Goal: Information Seeking & Learning: Learn about a topic

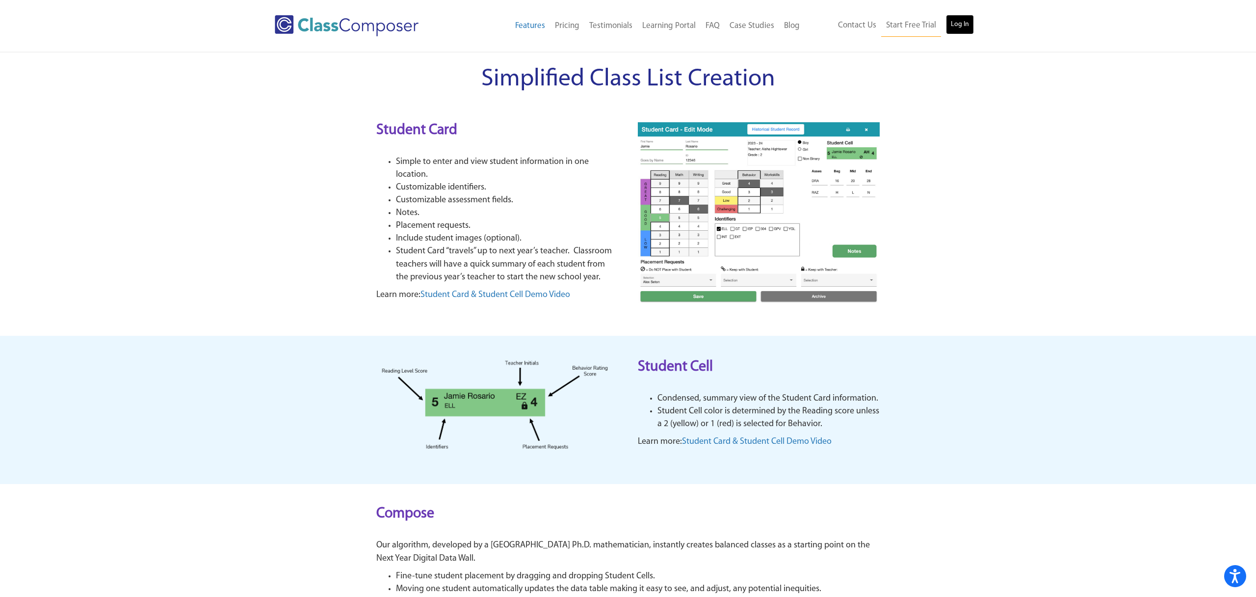
click at [967, 22] on link "Log In" at bounding box center [960, 25] width 28 height 20
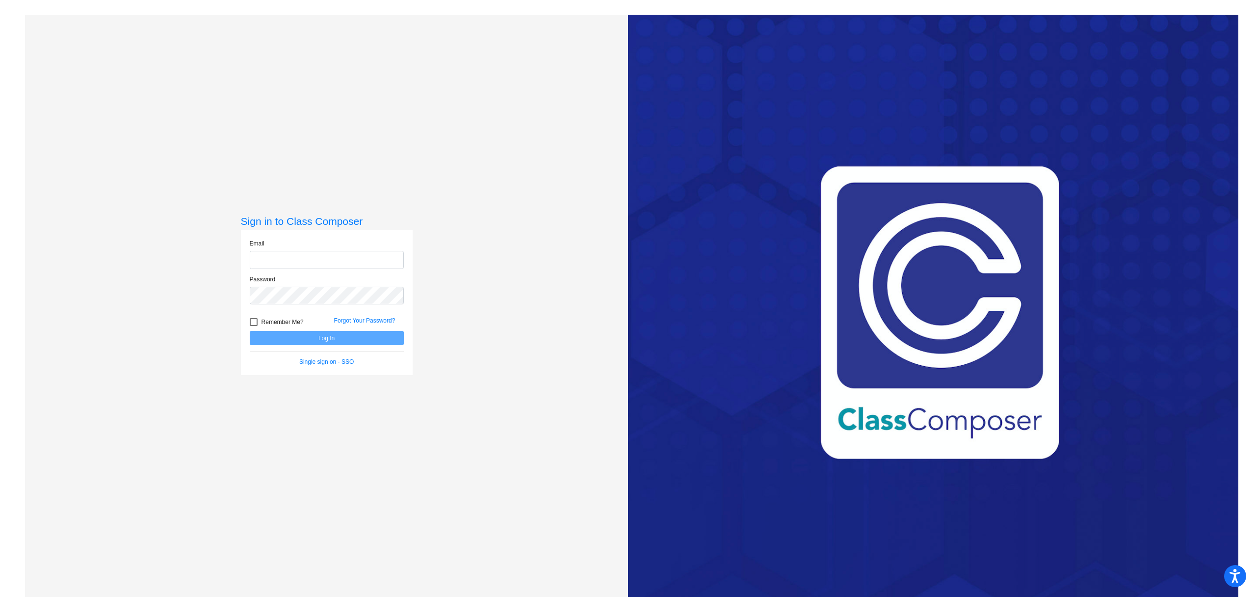
type input "berquistd@peabody.k12.ma.us"
click at [338, 335] on button "Log In" at bounding box center [327, 338] width 154 height 14
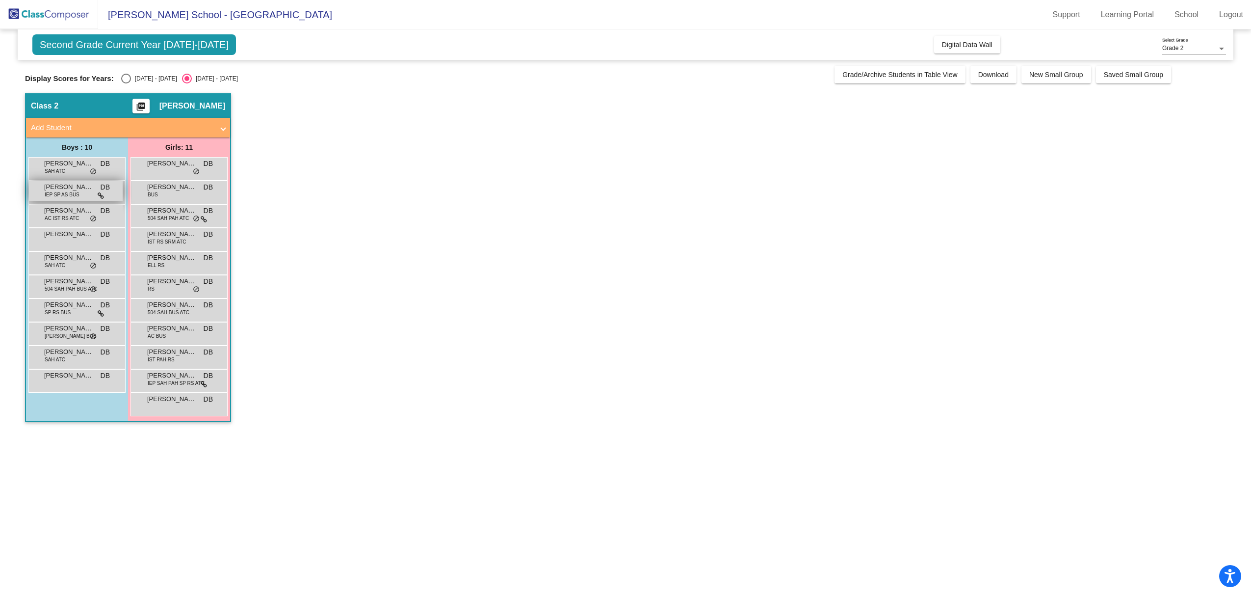
click at [50, 198] on div "Brian Morelli IEP SP AS BUS DB lock do_not_disturb_alt" at bounding box center [76, 191] width 94 height 20
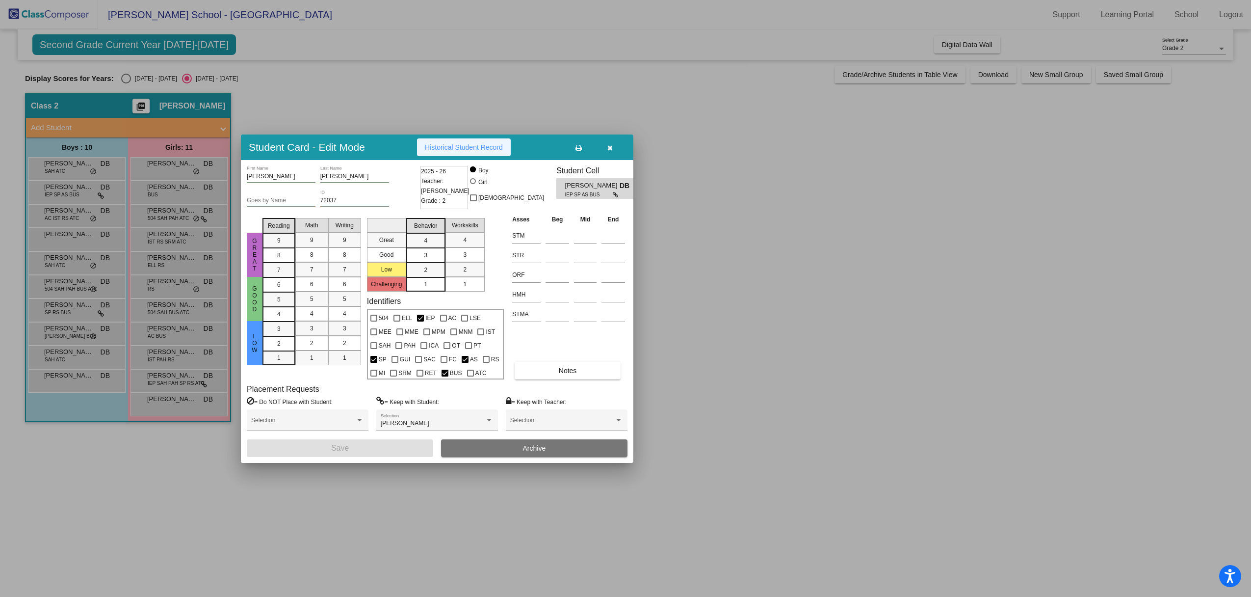
click at [434, 152] on button "Historical Student Record" at bounding box center [464, 147] width 94 height 18
click at [60, 170] on div at bounding box center [625, 298] width 1251 height 597
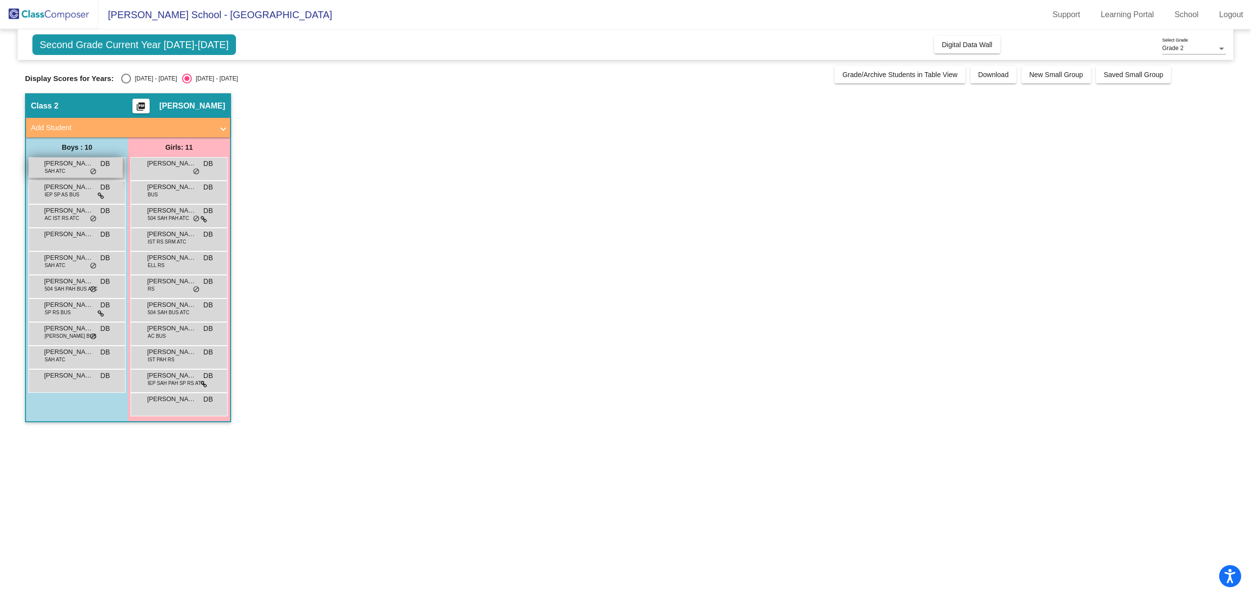
click at [60, 170] on span "SAH ATC" at bounding box center [55, 170] width 21 height 7
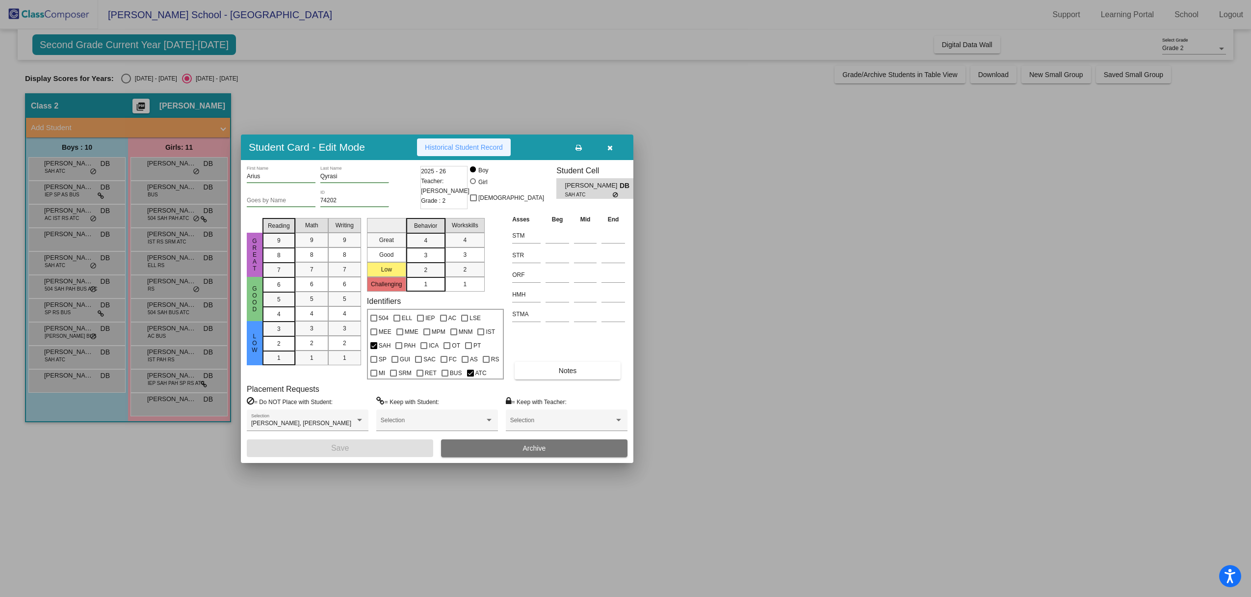
click at [457, 150] on span "Historical Student Record" at bounding box center [464, 147] width 78 height 8
click at [87, 170] on div at bounding box center [625, 298] width 1251 height 597
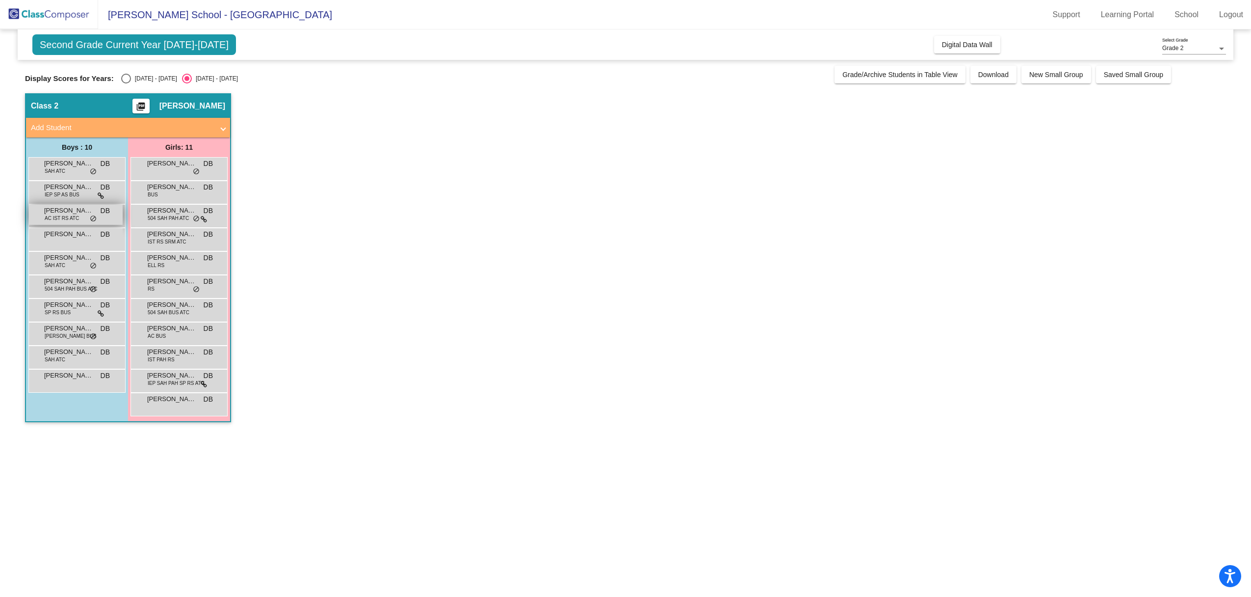
click at [85, 218] on div "Corey Williams AC IST RS ATC DB lock do_not_disturb_alt" at bounding box center [76, 215] width 94 height 20
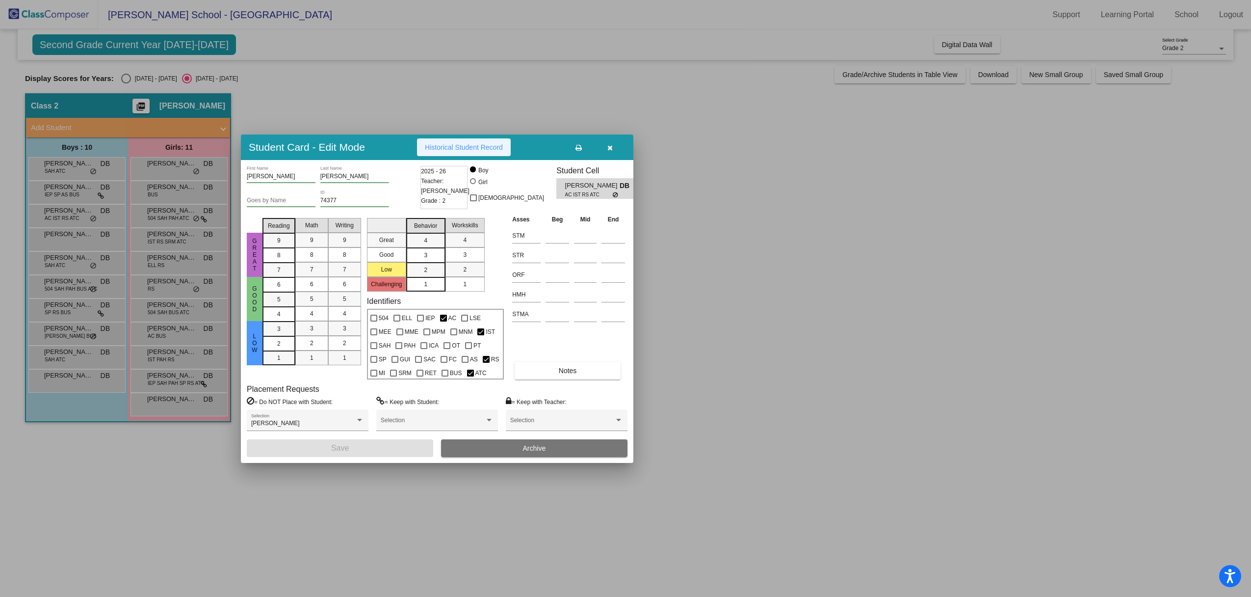
click at [500, 144] on span "Historical Student Record" at bounding box center [464, 147] width 78 height 8
click at [69, 240] on div at bounding box center [625, 298] width 1251 height 597
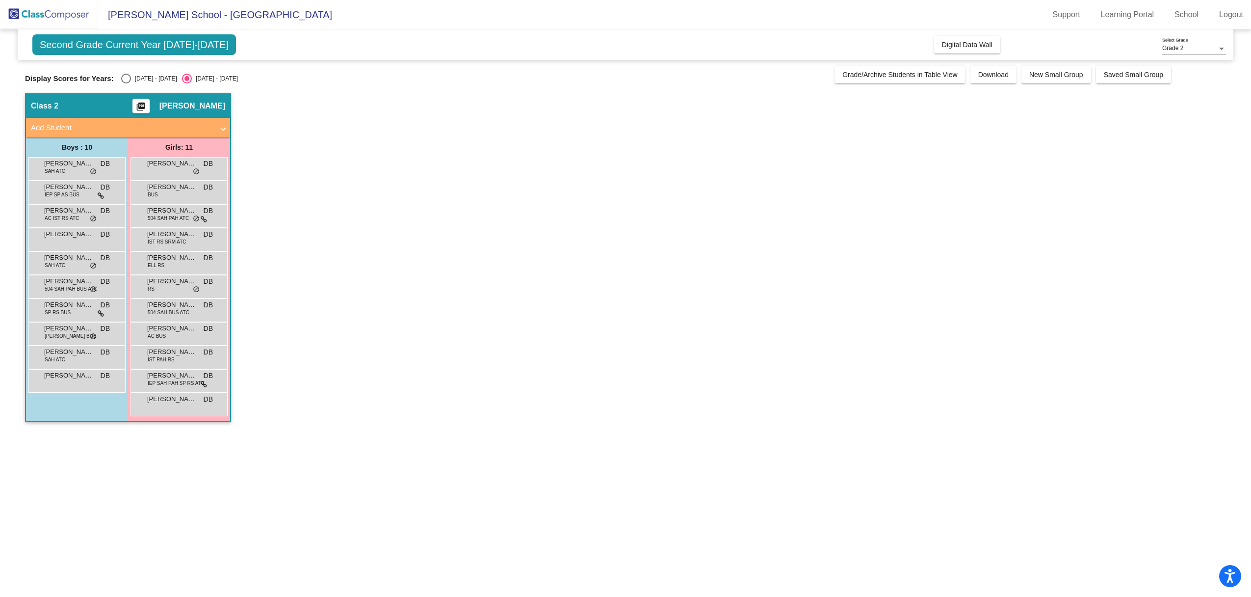
click at [69, 240] on div "Declan Diefenbach DB lock do_not_disturb_alt" at bounding box center [76, 238] width 94 height 20
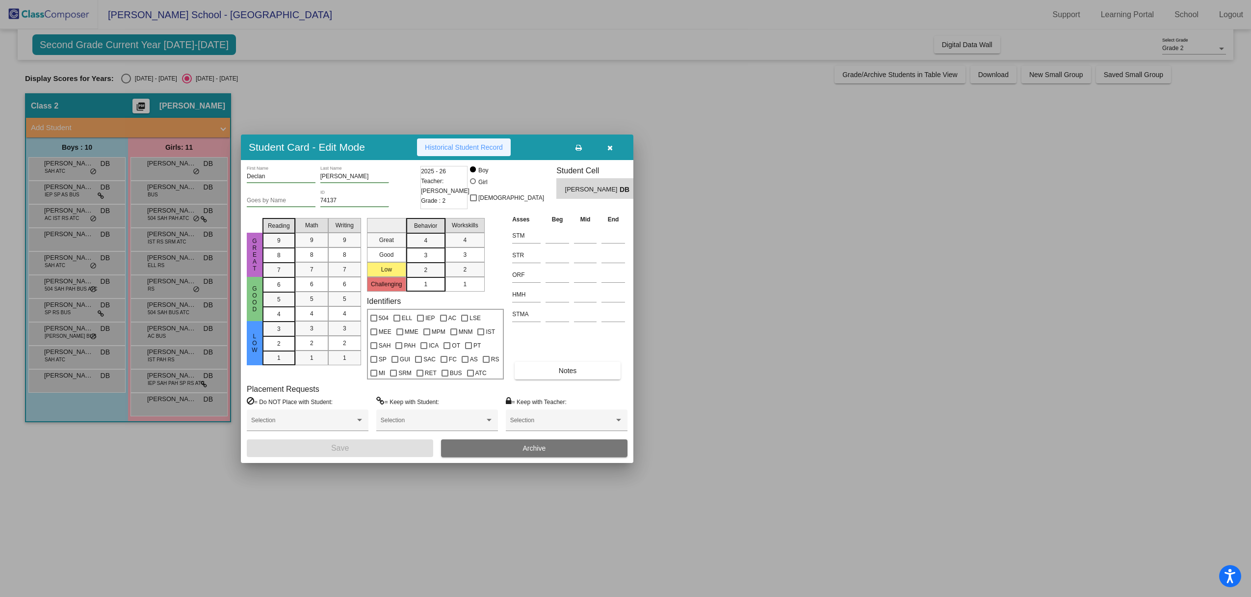
click at [493, 144] on span "Historical Student Record" at bounding box center [464, 147] width 78 height 8
click at [72, 265] on div at bounding box center [625, 298] width 1251 height 597
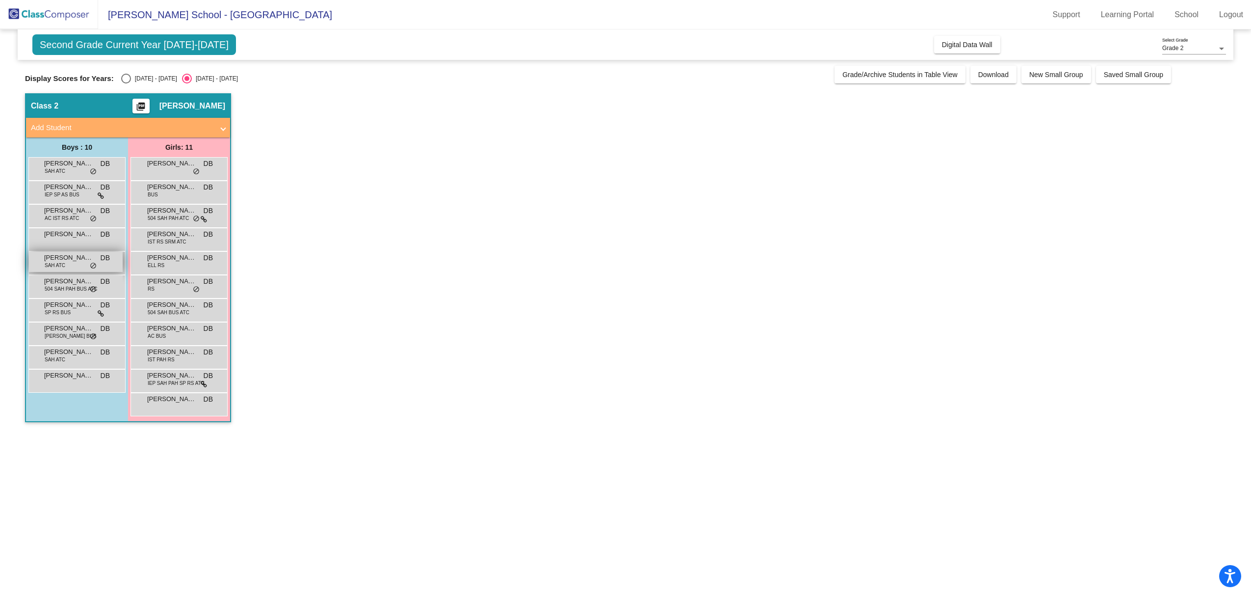
click at [72, 265] on div "John Zamakis SAH ATC DB lock do_not_disturb_alt" at bounding box center [76, 262] width 94 height 20
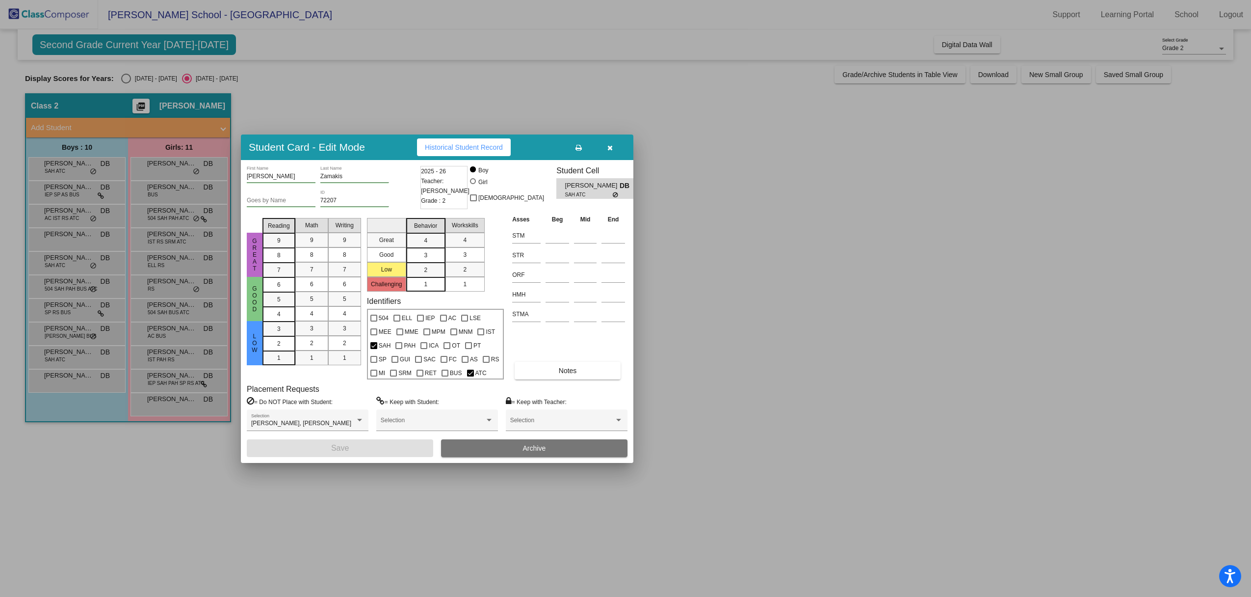
click at [474, 148] on span "Historical Student Record" at bounding box center [464, 147] width 78 height 8
click at [78, 290] on div at bounding box center [625, 298] width 1251 height 597
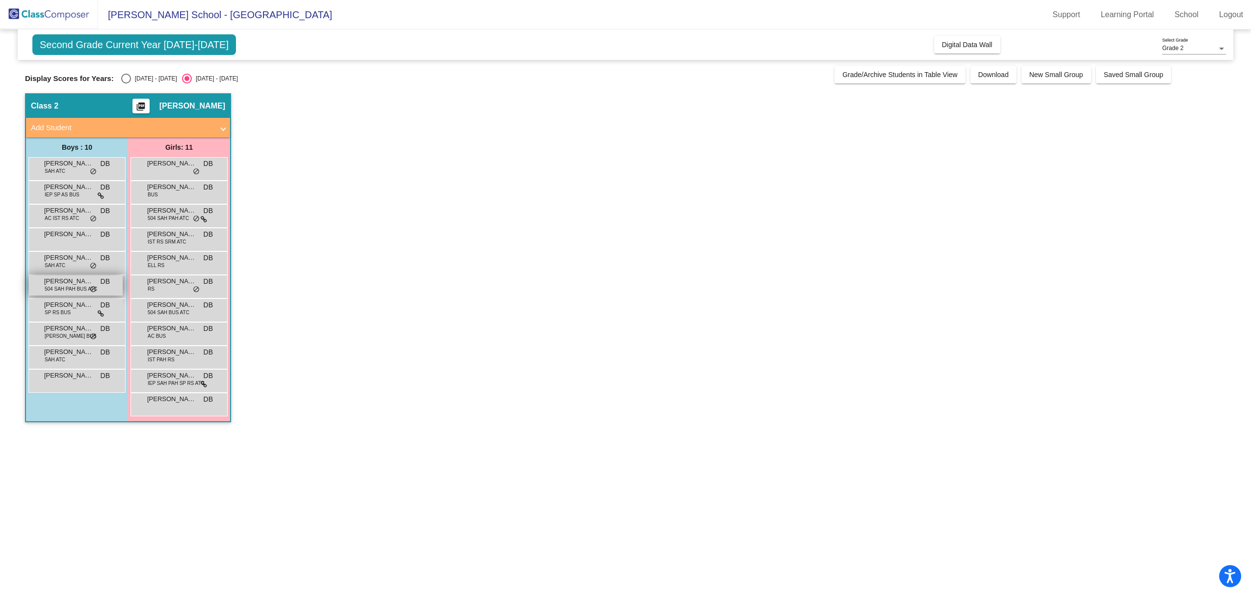
click at [78, 290] on span "504 SAH PAH BUS ATC" at bounding box center [71, 288] width 53 height 7
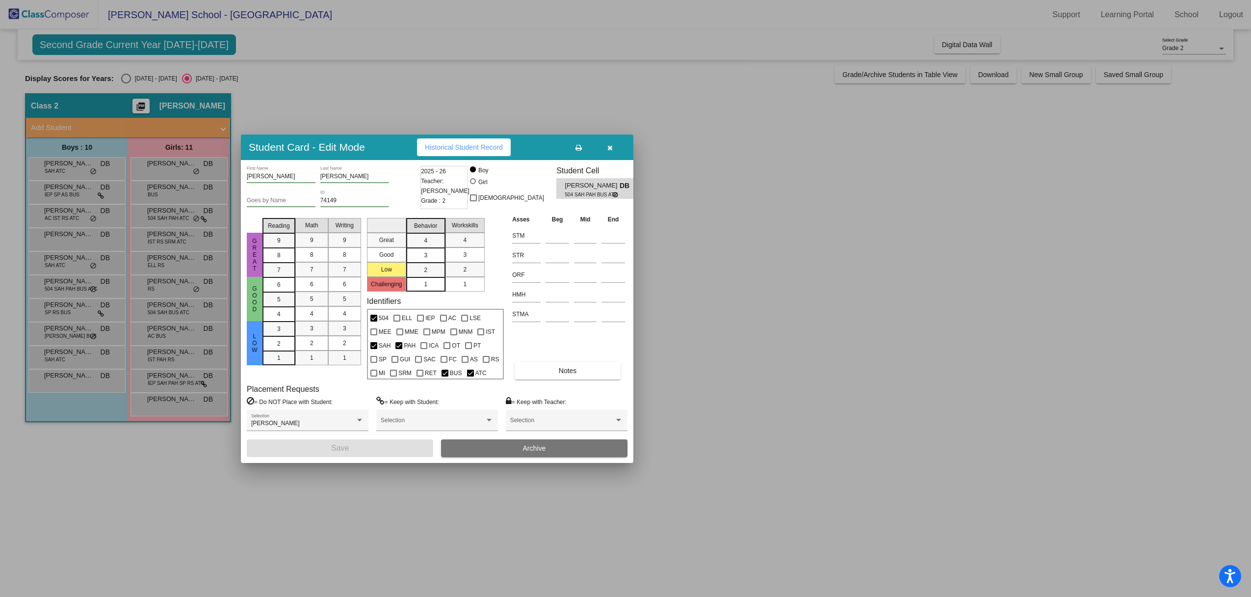
click at [477, 150] on span "Historical Student Record" at bounding box center [464, 147] width 78 height 8
click at [62, 312] on div at bounding box center [625, 298] width 1251 height 597
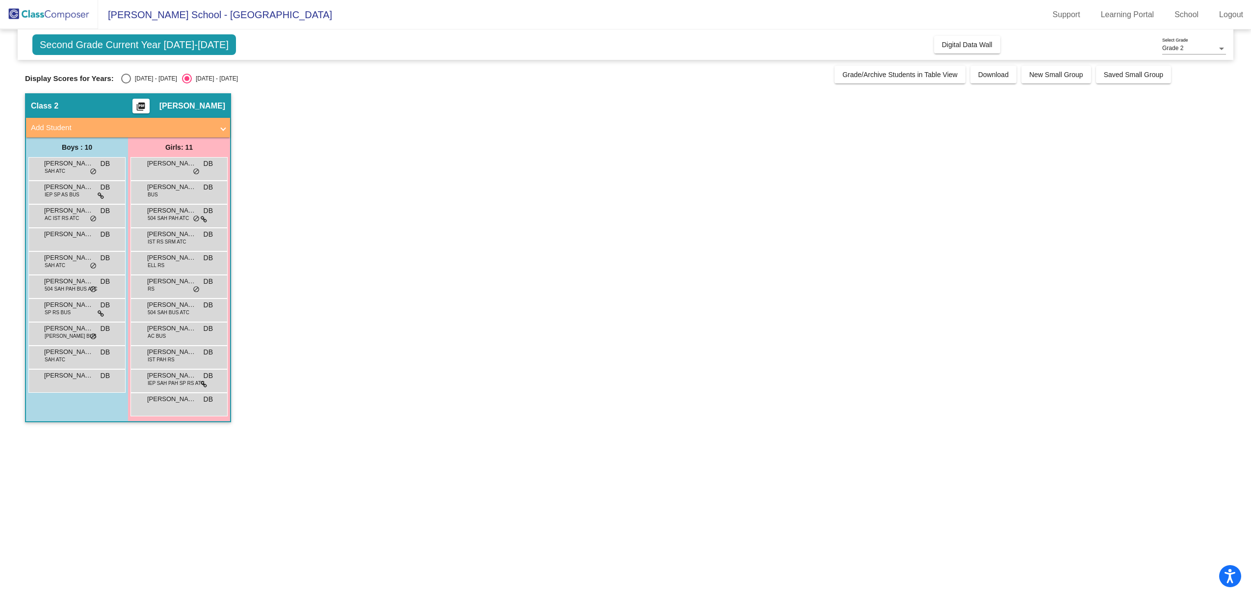
click at [62, 312] on span "SP RS BUS" at bounding box center [58, 312] width 26 height 7
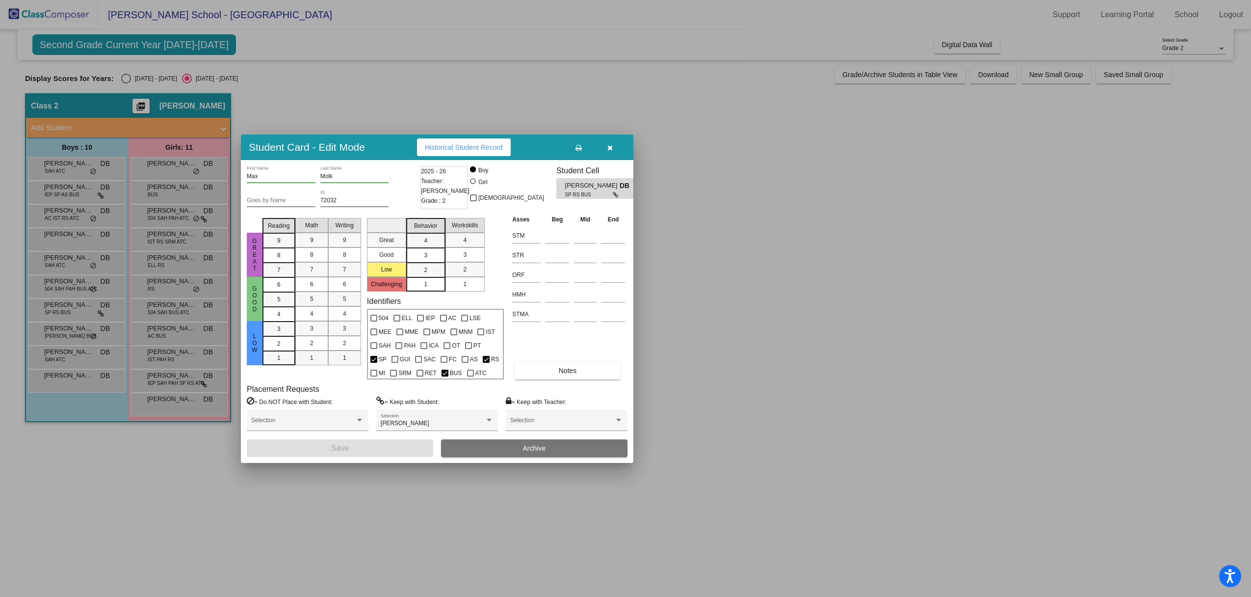
click at [55, 314] on div at bounding box center [625, 298] width 1251 height 597
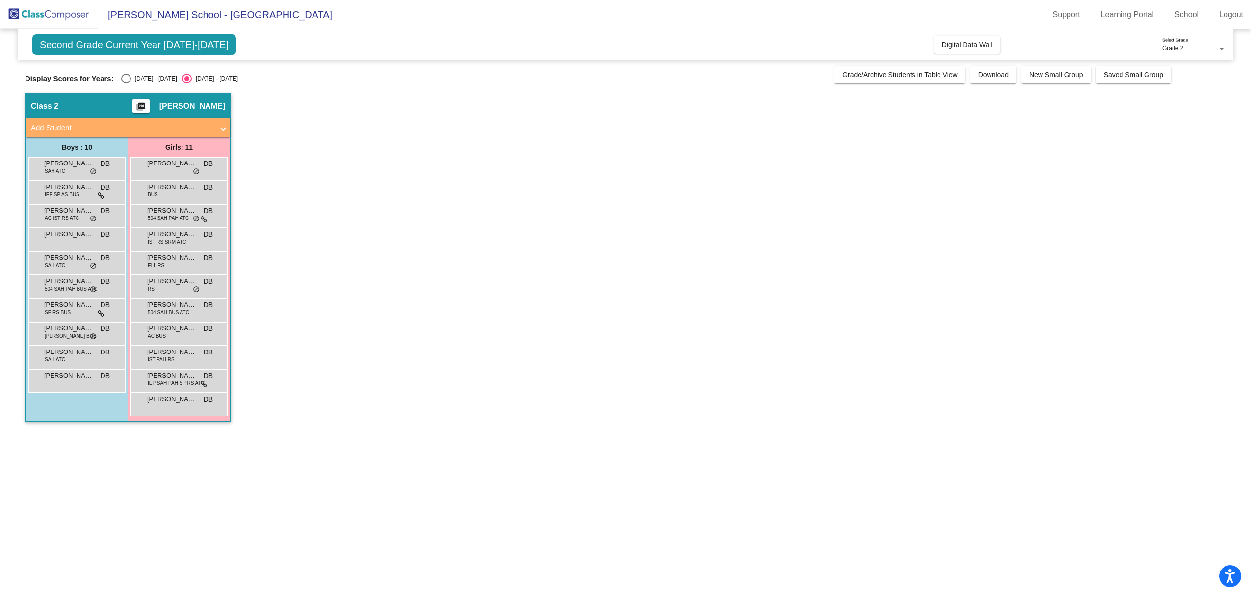
click at [55, 314] on span "SP RS BUS" at bounding box center [58, 312] width 26 height 7
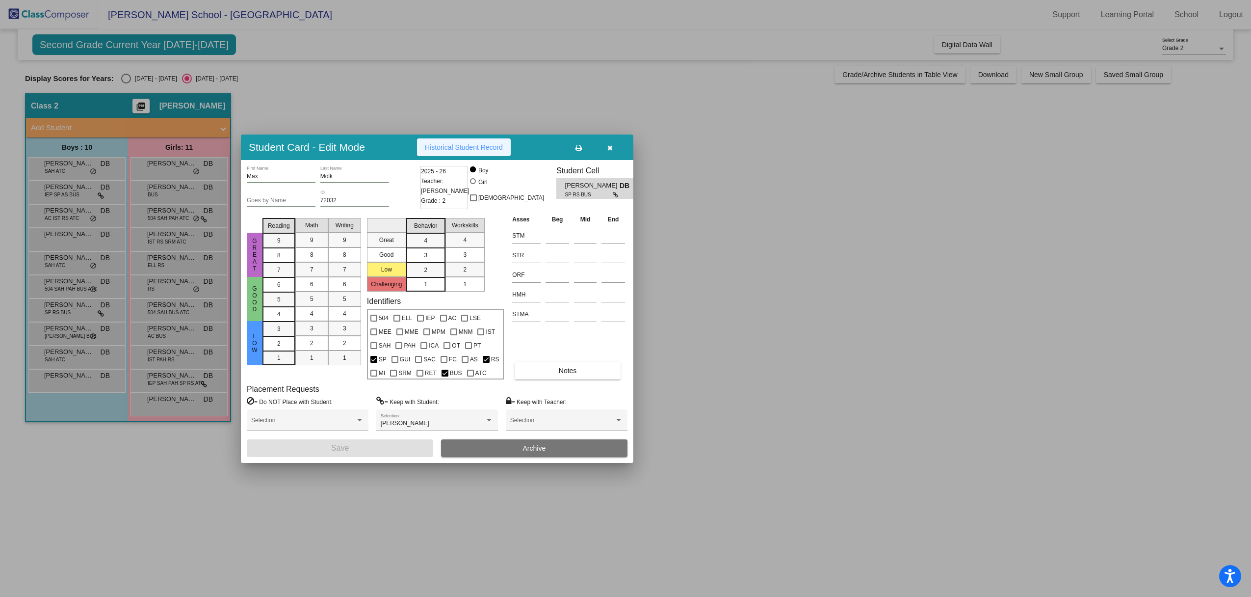
click at [445, 149] on span "Historical Student Record" at bounding box center [464, 147] width 78 height 8
click at [62, 336] on div at bounding box center [625, 298] width 1251 height 597
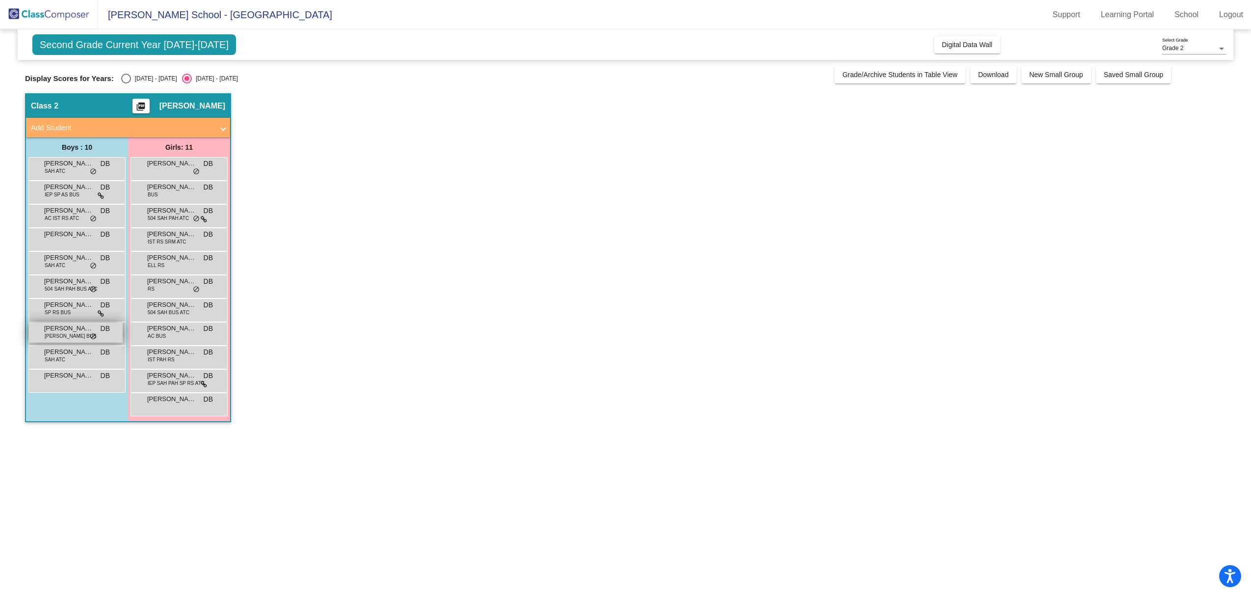
click at [63, 335] on span "AC SAH BUS" at bounding box center [71, 335] width 52 height 7
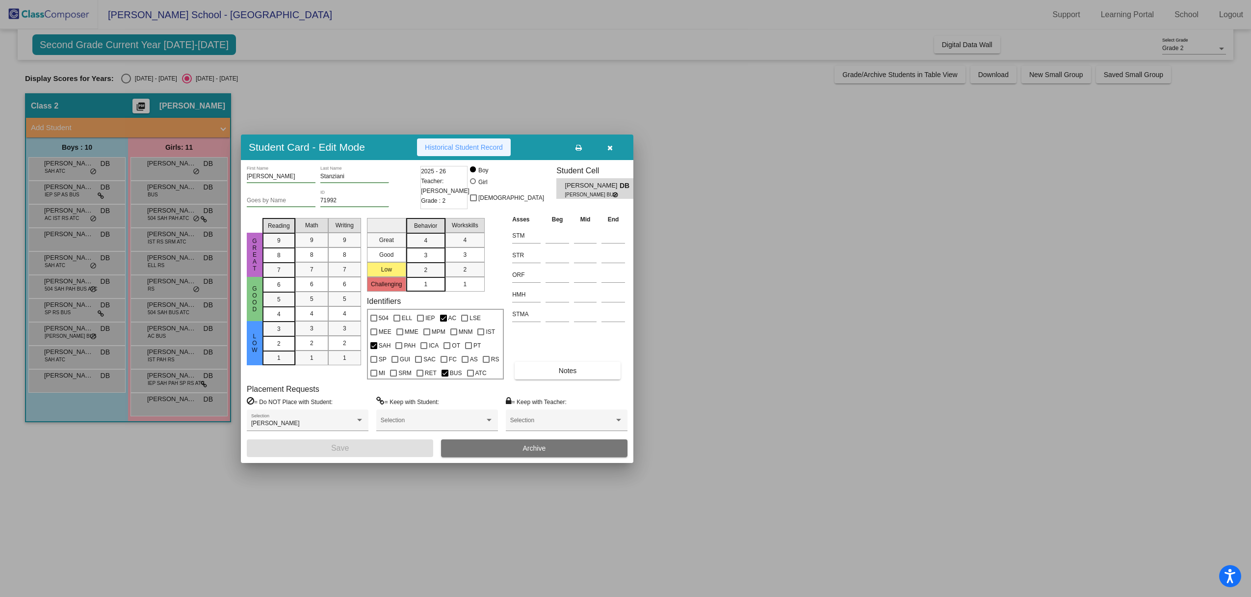
click at [460, 147] on span "Historical Student Record" at bounding box center [464, 147] width 78 height 8
click at [75, 355] on div at bounding box center [625, 298] width 1251 height 597
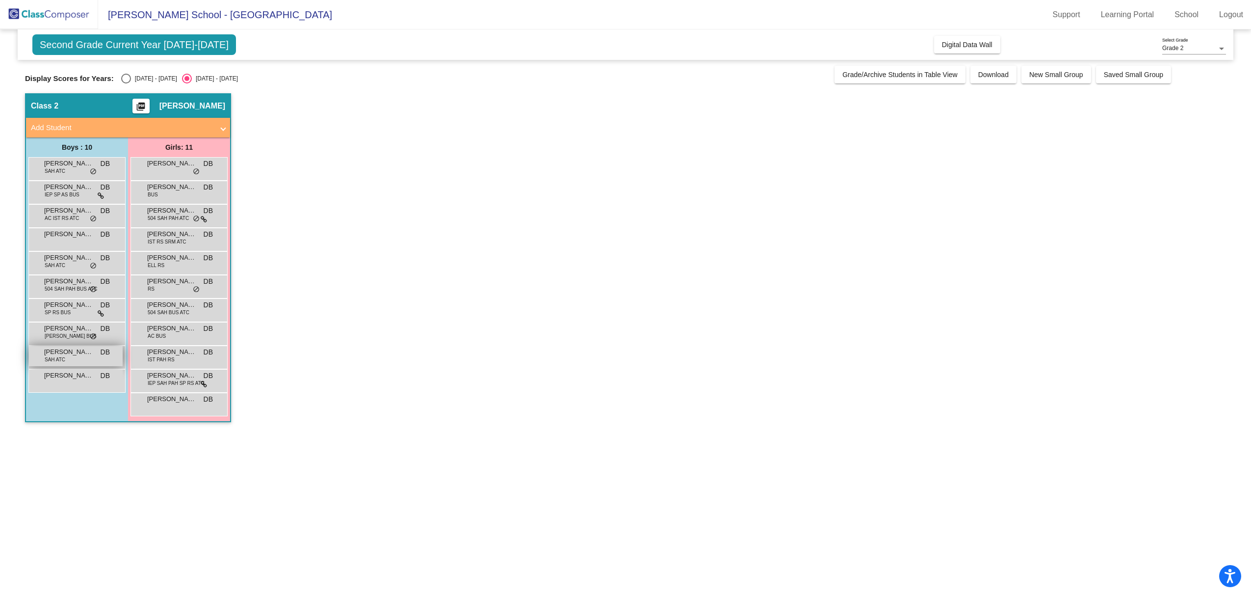
click at [75, 355] on span "Samuel Figueiredo" at bounding box center [68, 352] width 49 height 10
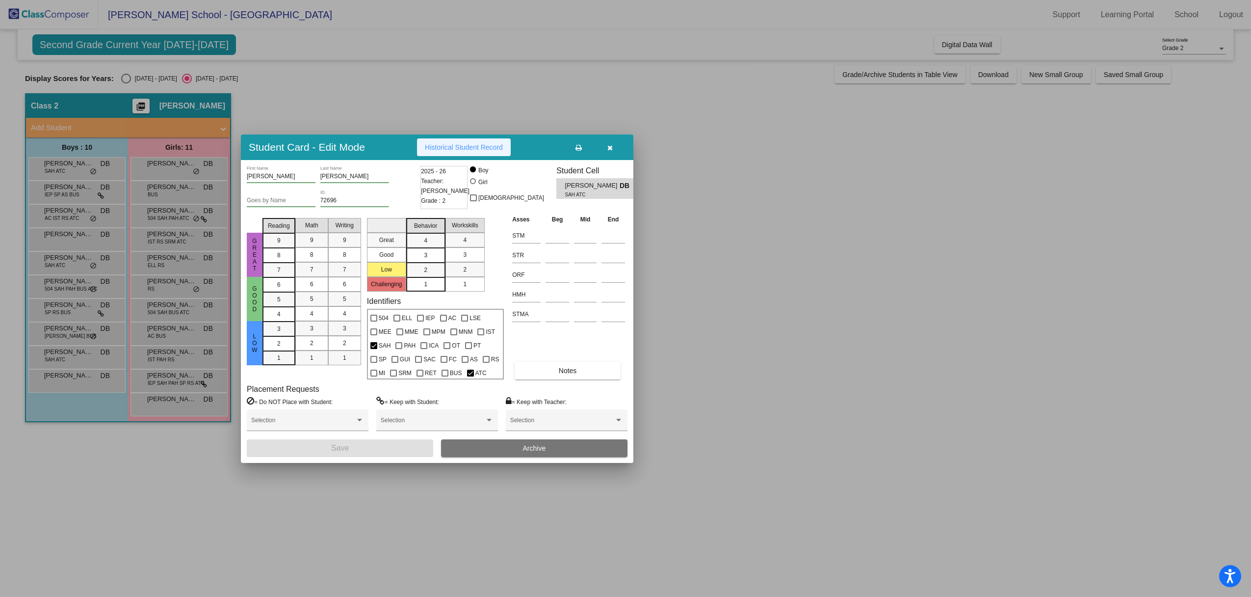
click at [461, 149] on span "Historical Student Record" at bounding box center [464, 147] width 78 height 8
click at [72, 385] on div at bounding box center [625, 298] width 1251 height 597
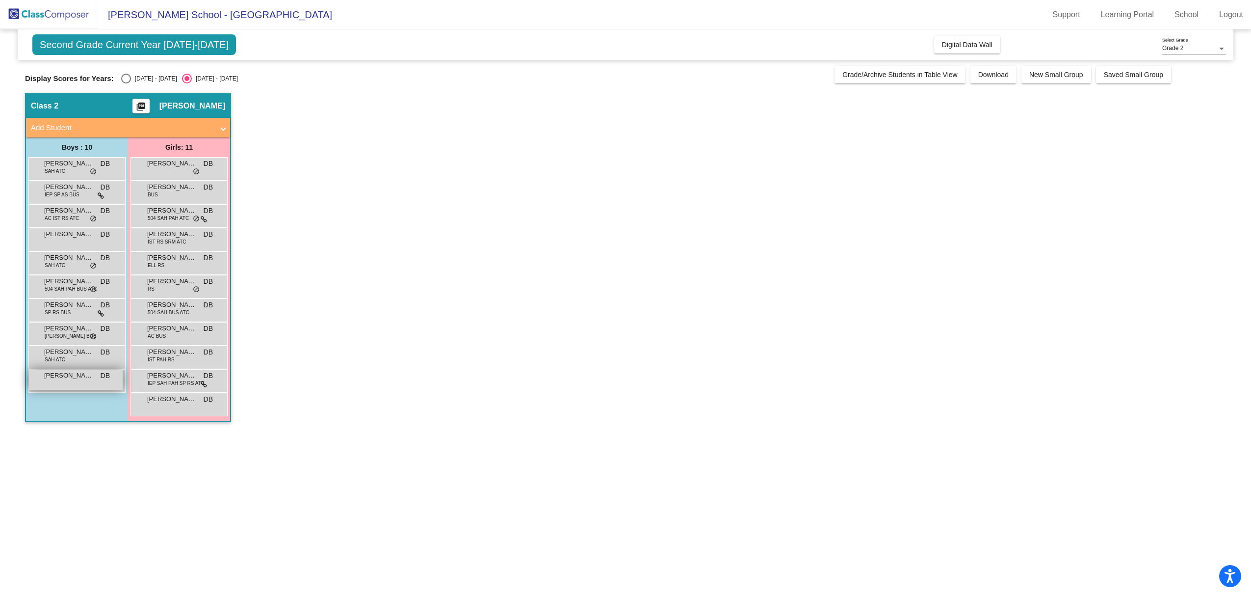
click at [96, 379] on div "Stephen Barnes DB lock do_not_disturb_alt" at bounding box center [76, 380] width 94 height 20
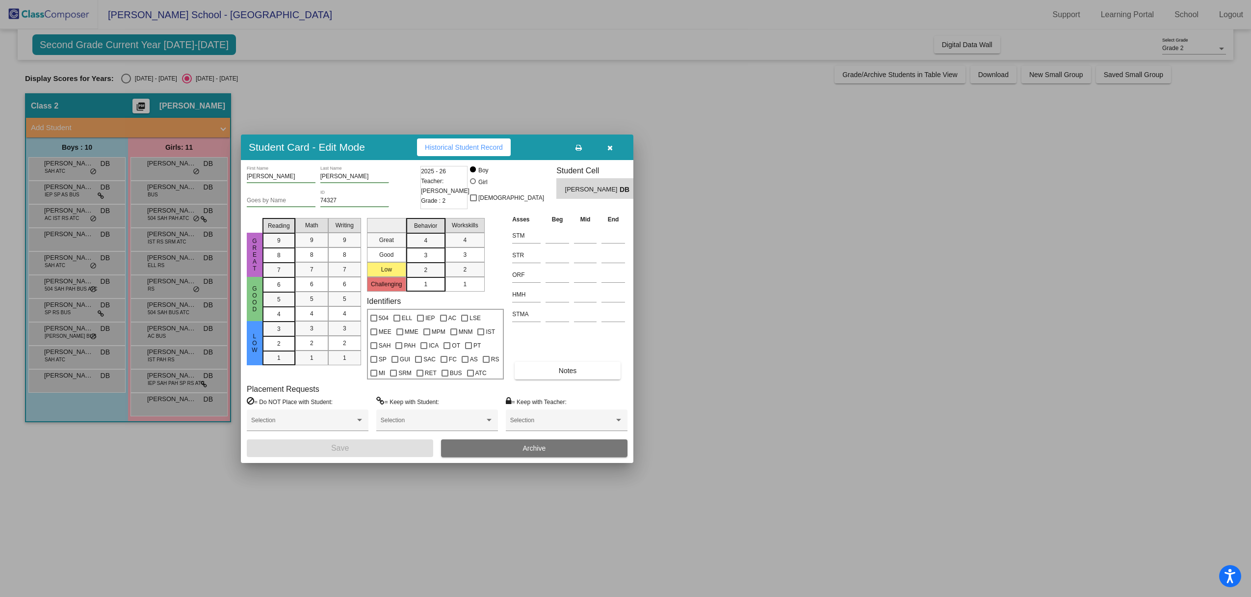
click at [459, 150] on span "Historical Student Record" at bounding box center [464, 147] width 78 height 8
click at [150, 176] on div at bounding box center [625, 298] width 1251 height 597
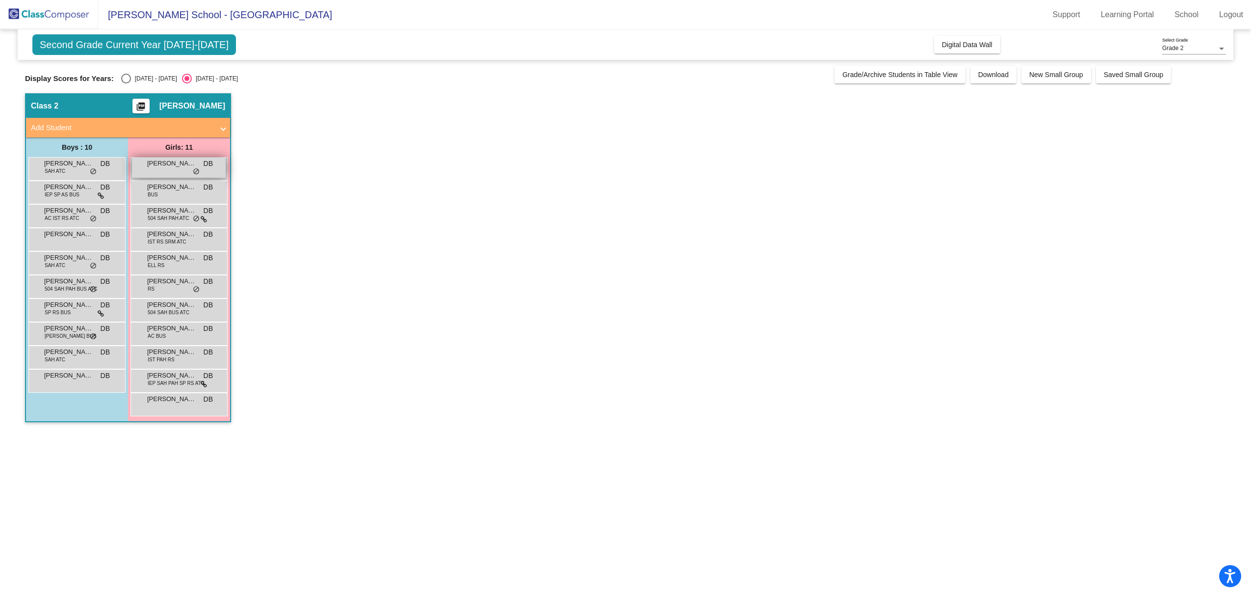
click at [150, 176] on div "Brielle Kachinski DB lock do_not_disturb_alt" at bounding box center [179, 168] width 94 height 20
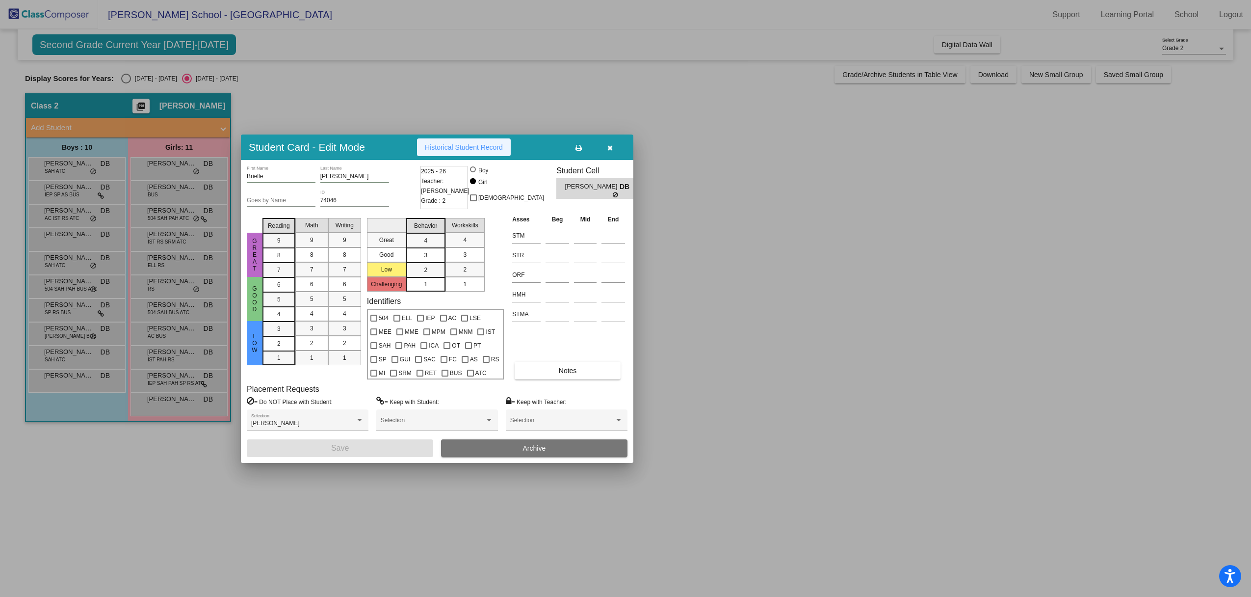
click at [450, 144] on span "Historical Student Record" at bounding box center [464, 147] width 78 height 8
click at [186, 193] on div at bounding box center [625, 298] width 1251 height 597
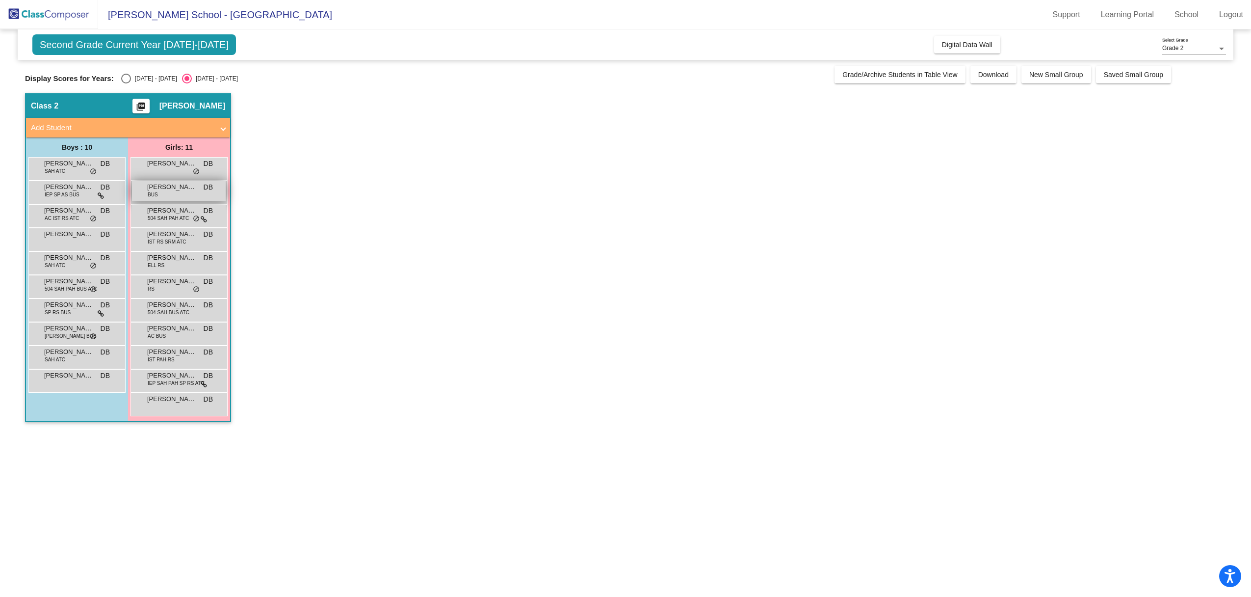
click at [186, 193] on div "Brynn Noce BUS DB lock do_not_disturb_alt" at bounding box center [179, 191] width 94 height 20
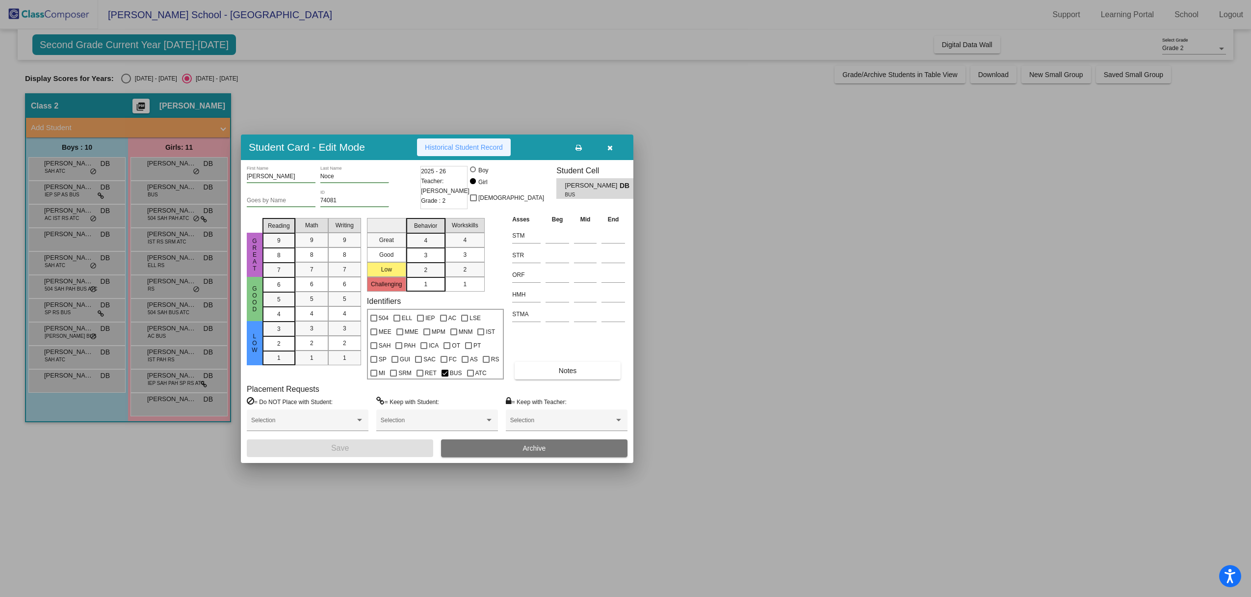
click at [437, 148] on span "Historical Student Record" at bounding box center [464, 147] width 78 height 8
click at [165, 224] on div at bounding box center [625, 298] width 1251 height 597
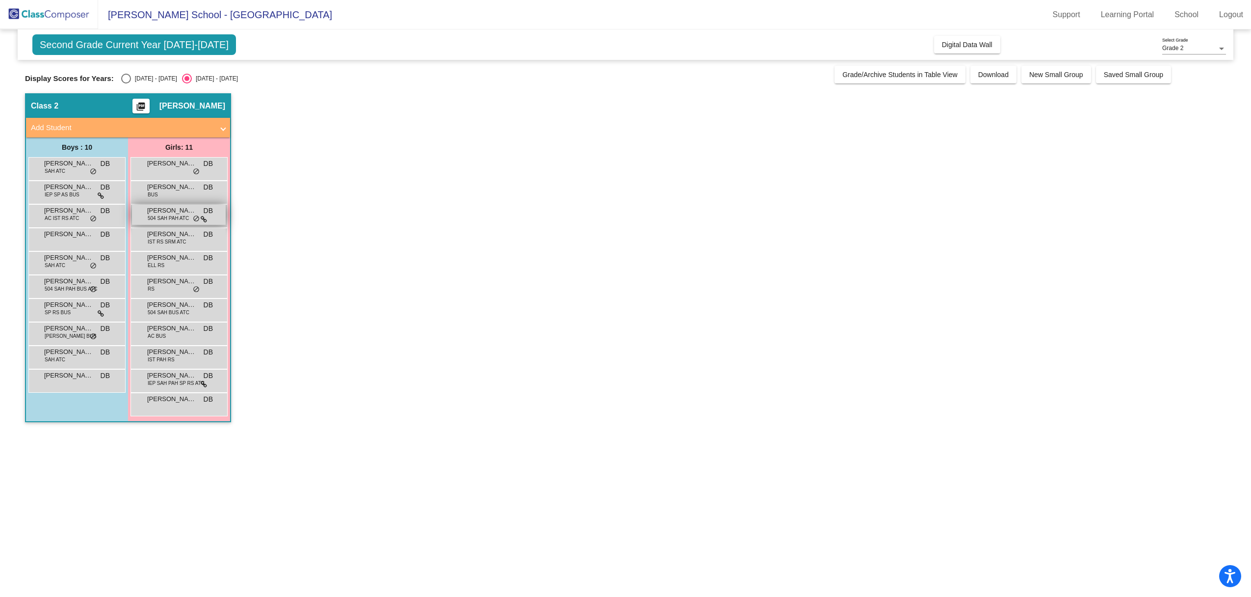
click at [166, 220] on span "504 SAH PAH ATC" at bounding box center [168, 217] width 41 height 7
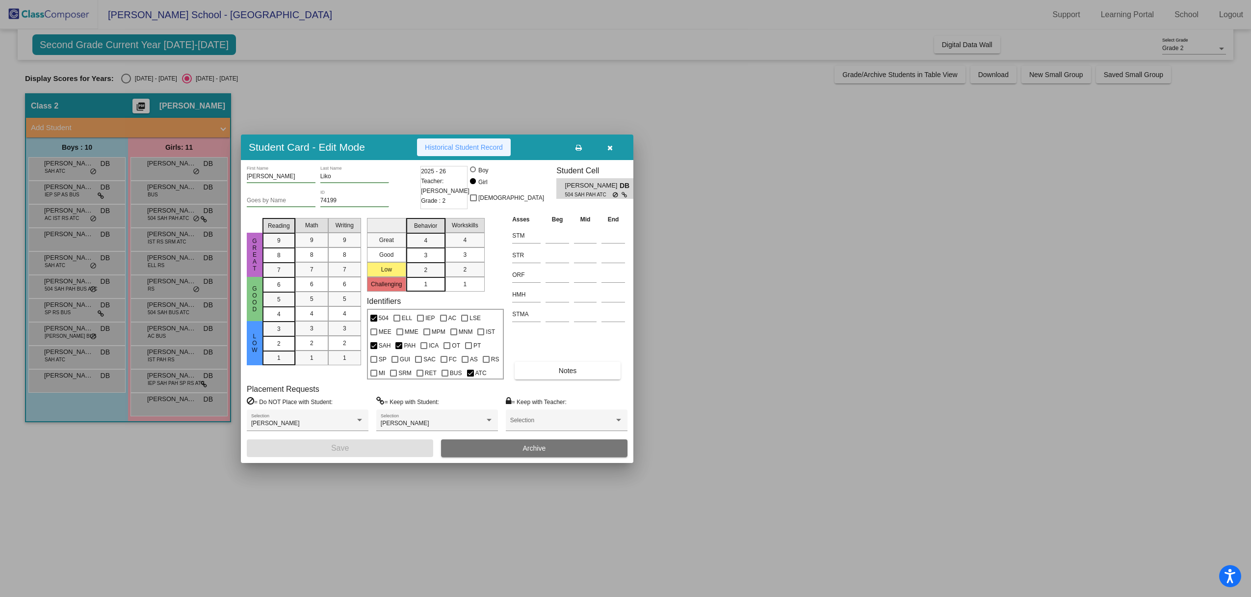
click at [452, 142] on button "Historical Student Record" at bounding box center [464, 147] width 94 height 18
click at [163, 238] on div at bounding box center [625, 298] width 1251 height 597
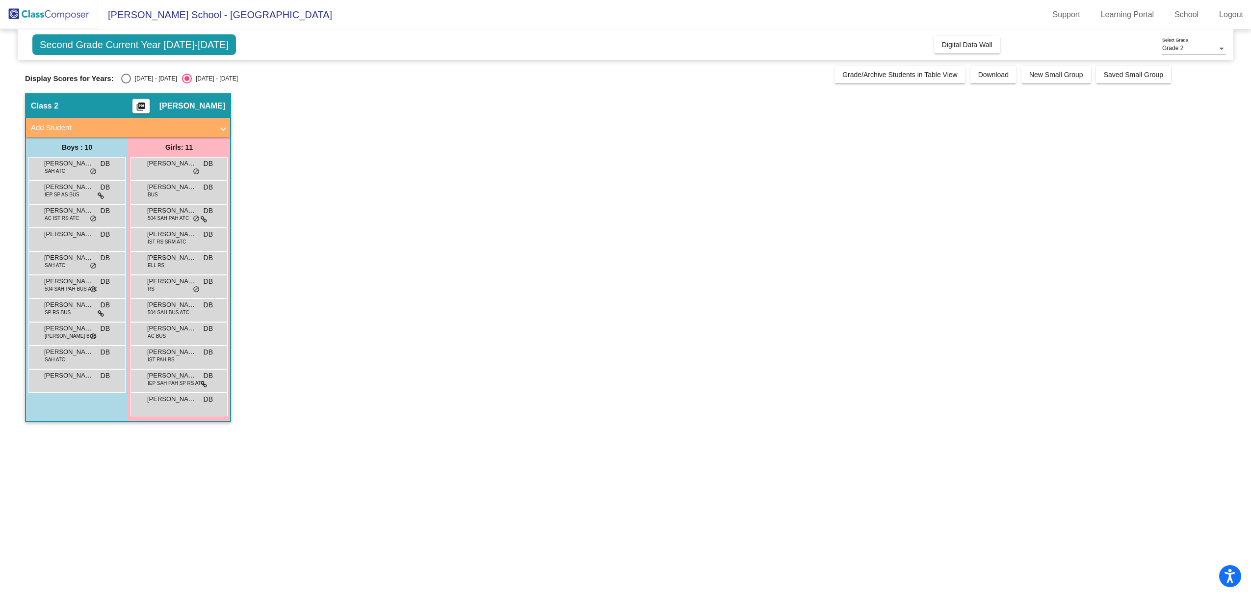
click at [163, 238] on span "Cora Vallatini" at bounding box center [171, 234] width 49 height 10
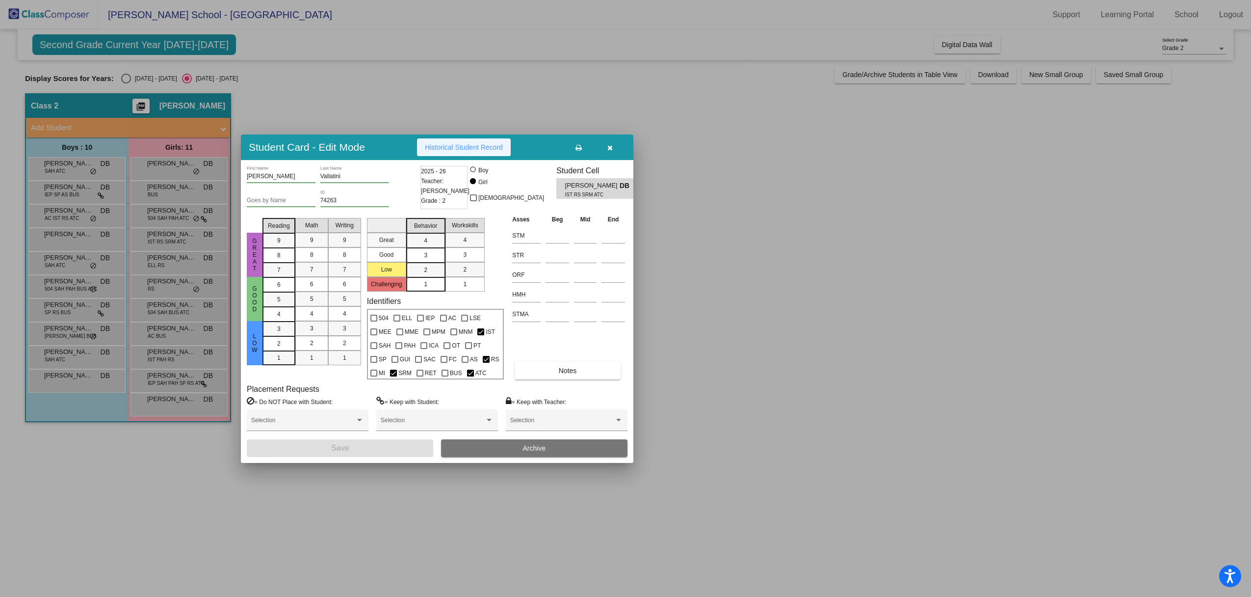
click at [459, 148] on span "Historical Student Record" at bounding box center [464, 147] width 78 height 8
click at [182, 263] on div at bounding box center [625, 298] width 1251 height 597
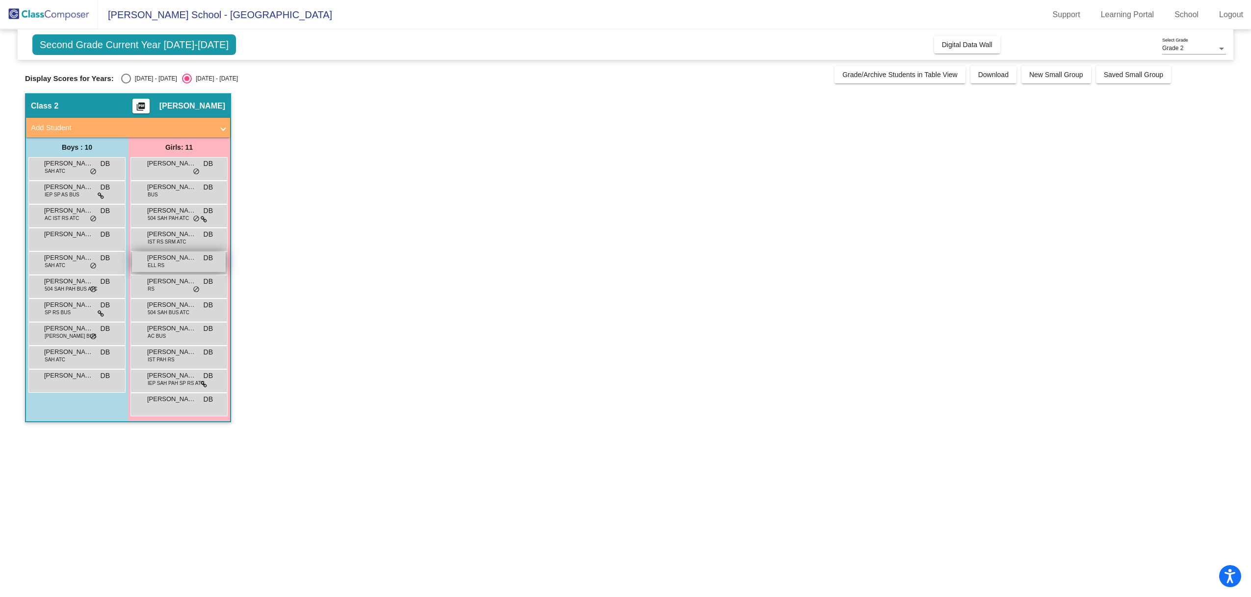
click at [182, 263] on div "Eva Robels ELL RS DB lock do_not_disturb_alt" at bounding box center [179, 262] width 94 height 20
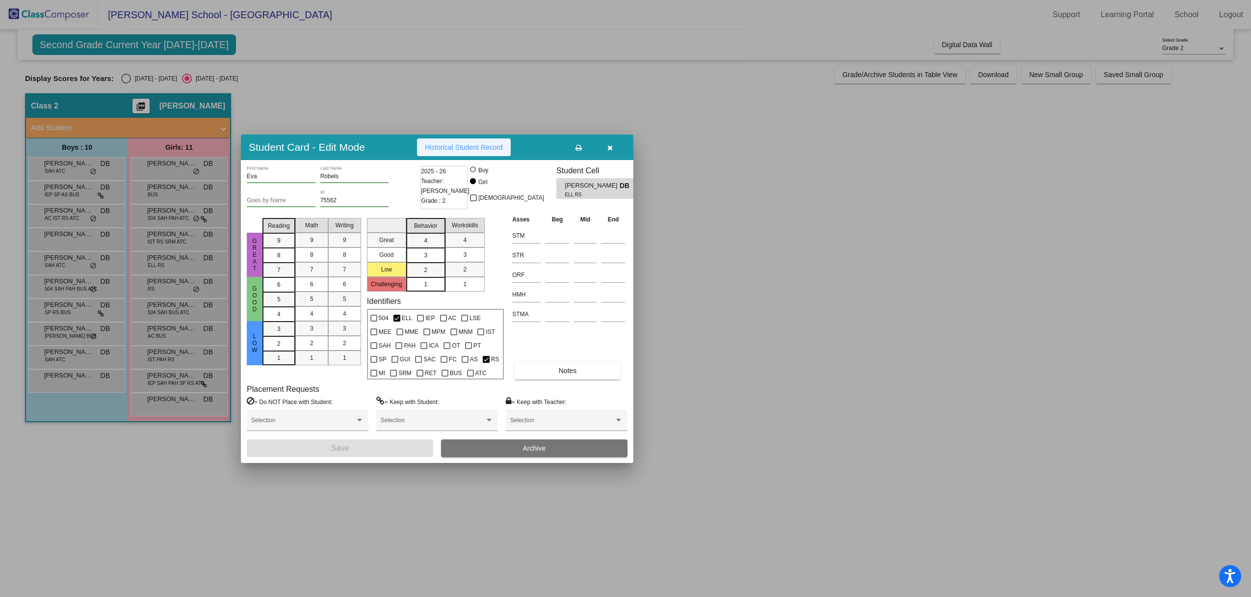
click at [458, 147] on span "Historical Student Record" at bounding box center [464, 147] width 78 height 8
click at [181, 286] on div at bounding box center [625, 298] width 1251 height 597
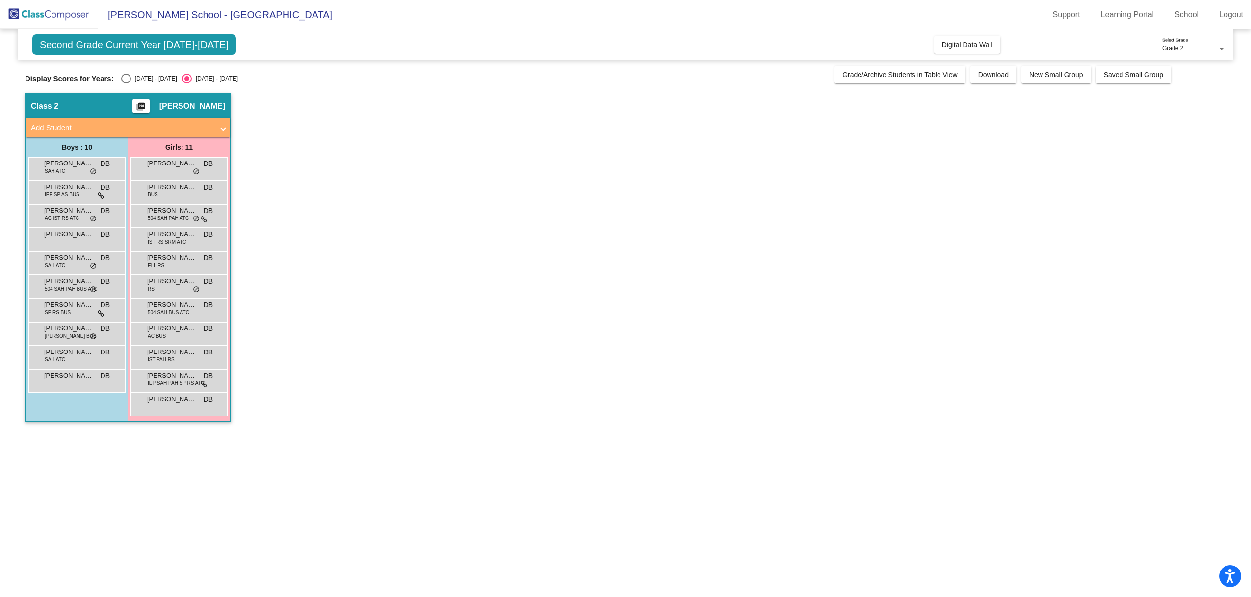
click at [181, 286] on div "Mariella Sicari RS DB lock do_not_disturb_alt" at bounding box center [179, 285] width 94 height 20
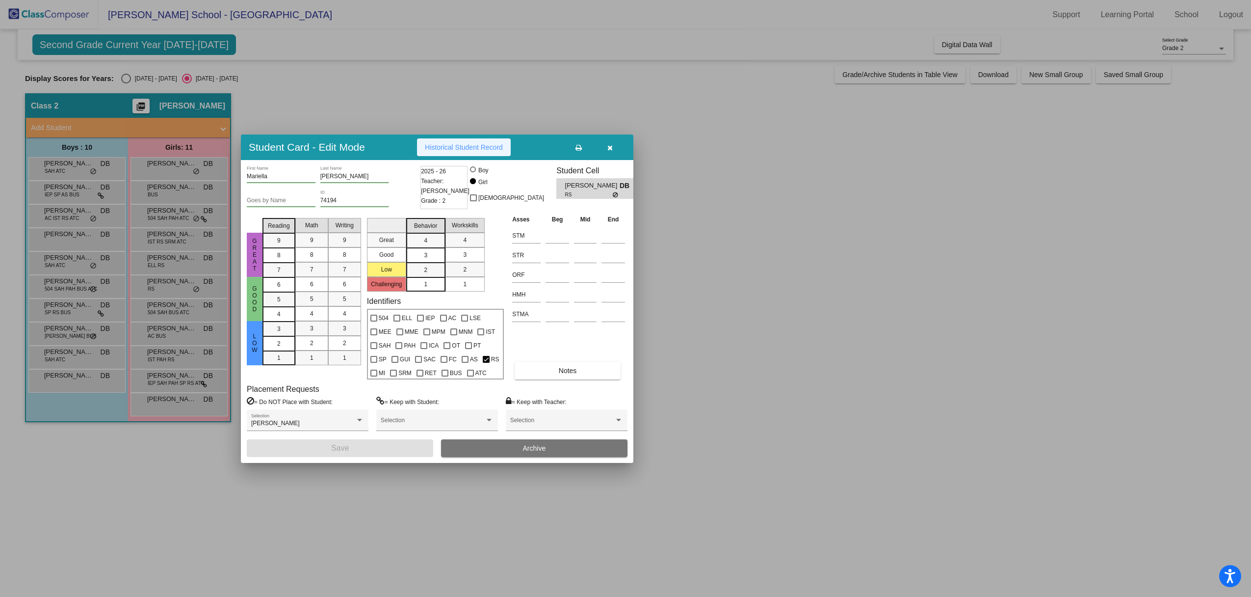
click at [495, 141] on button "Historical Student Record" at bounding box center [464, 147] width 94 height 18
click at [179, 312] on div at bounding box center [625, 298] width 1251 height 597
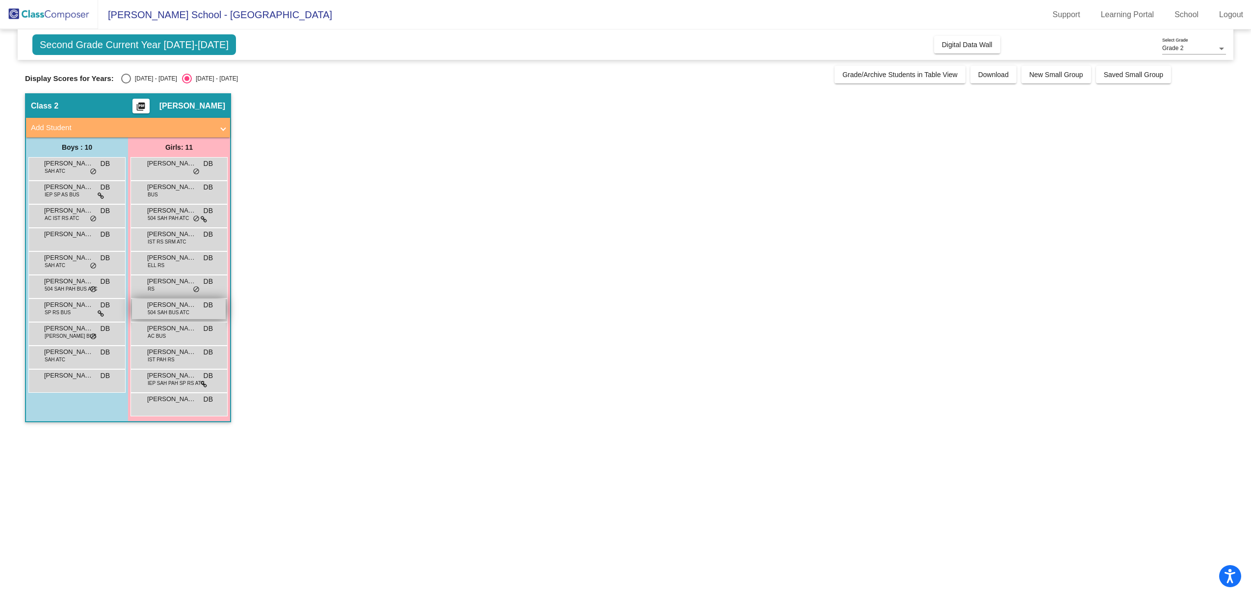
click at [185, 317] on div "Olivia Allen 504 SAH BUS ATC DB lock do_not_disturb_alt" at bounding box center [179, 309] width 94 height 20
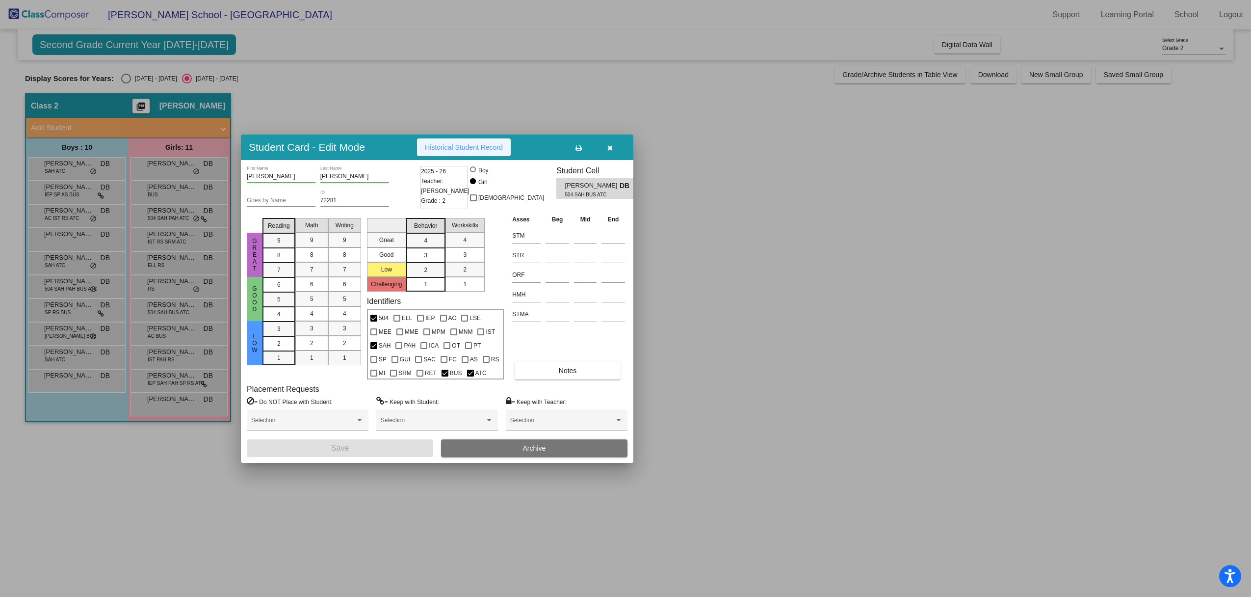
click at [473, 145] on span "Historical Student Record" at bounding box center [464, 147] width 78 height 8
click at [173, 337] on div at bounding box center [625, 298] width 1251 height 597
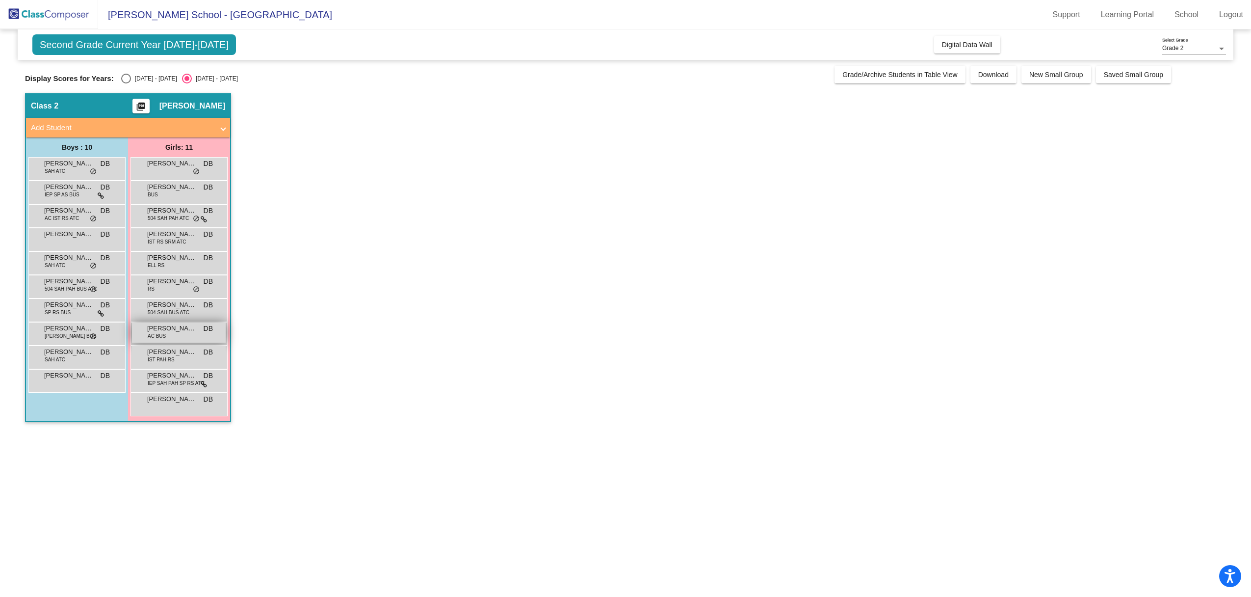
click at [181, 331] on span "Olivia Finnigan" at bounding box center [171, 328] width 49 height 10
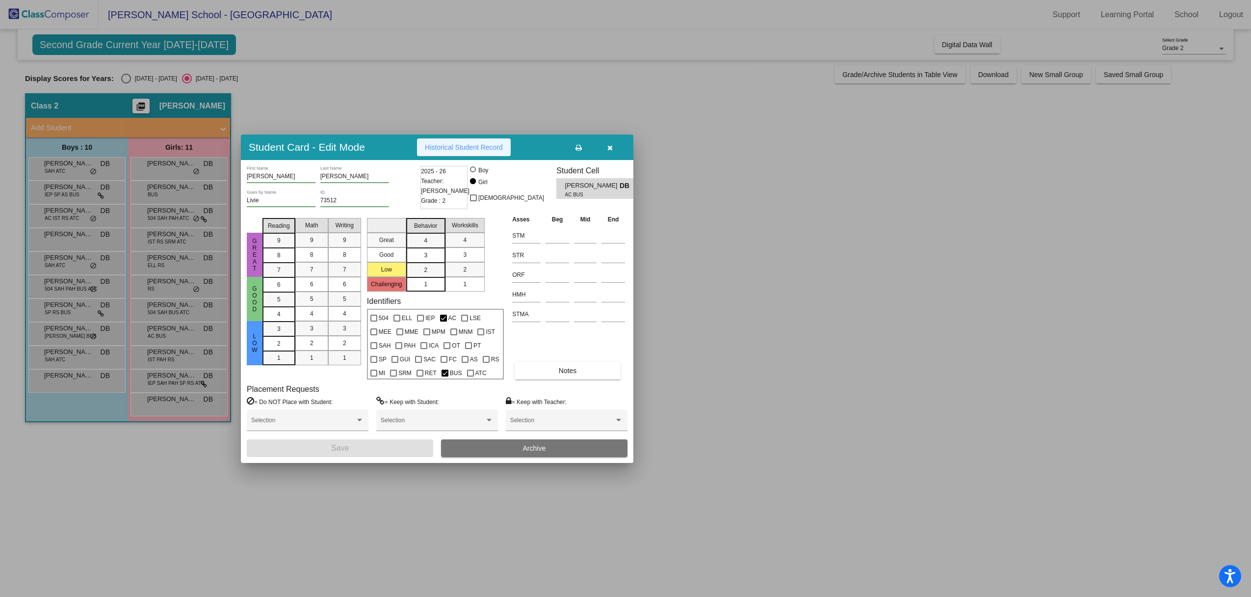
click at [456, 150] on span "Historical Student Record" at bounding box center [464, 147] width 78 height 8
click at [175, 353] on div at bounding box center [625, 298] width 1251 height 597
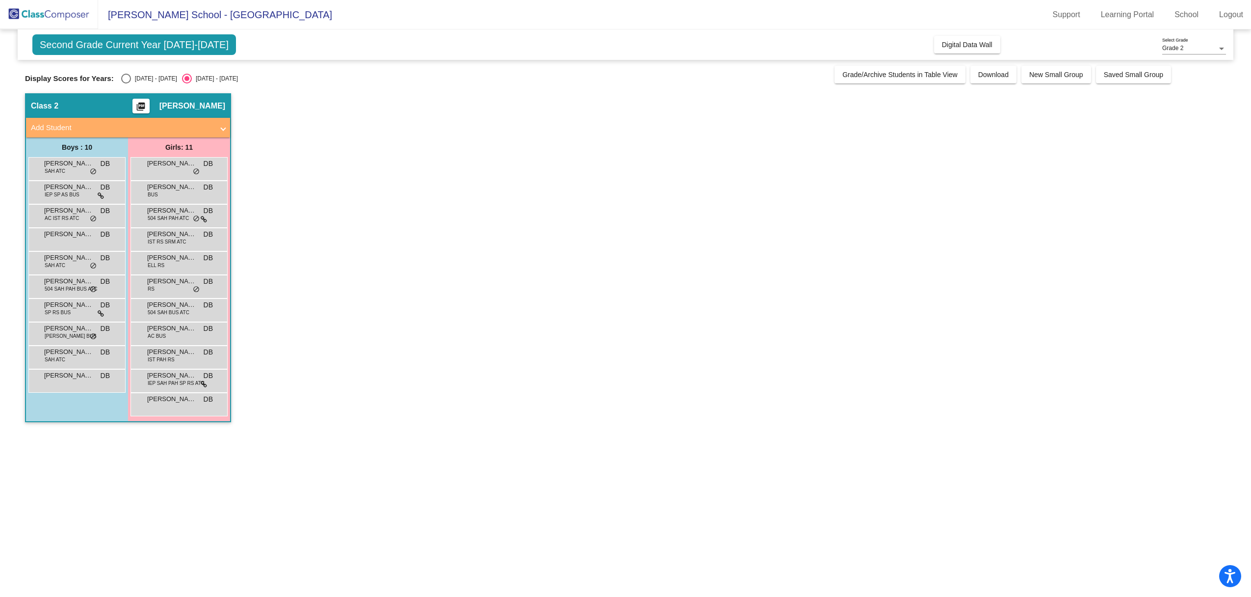
click at [175, 353] on span "Olivia Waitte" at bounding box center [171, 352] width 49 height 10
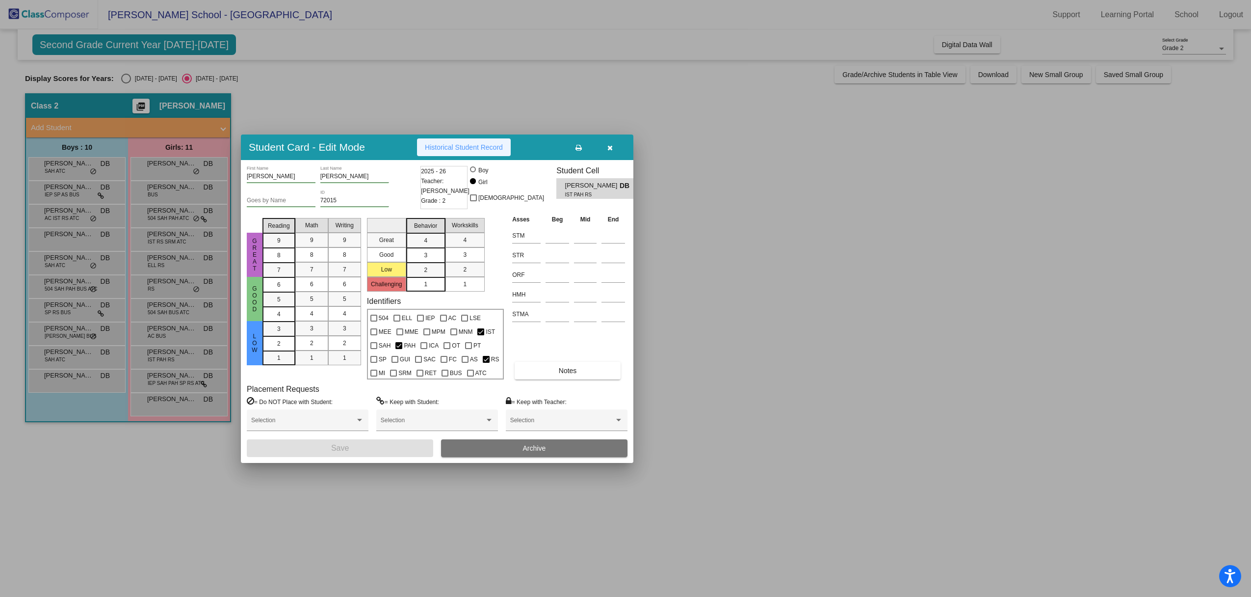
click at [451, 150] on span "Historical Student Record" at bounding box center [464, 147] width 78 height 8
click at [175, 379] on div at bounding box center [625, 298] width 1251 height 597
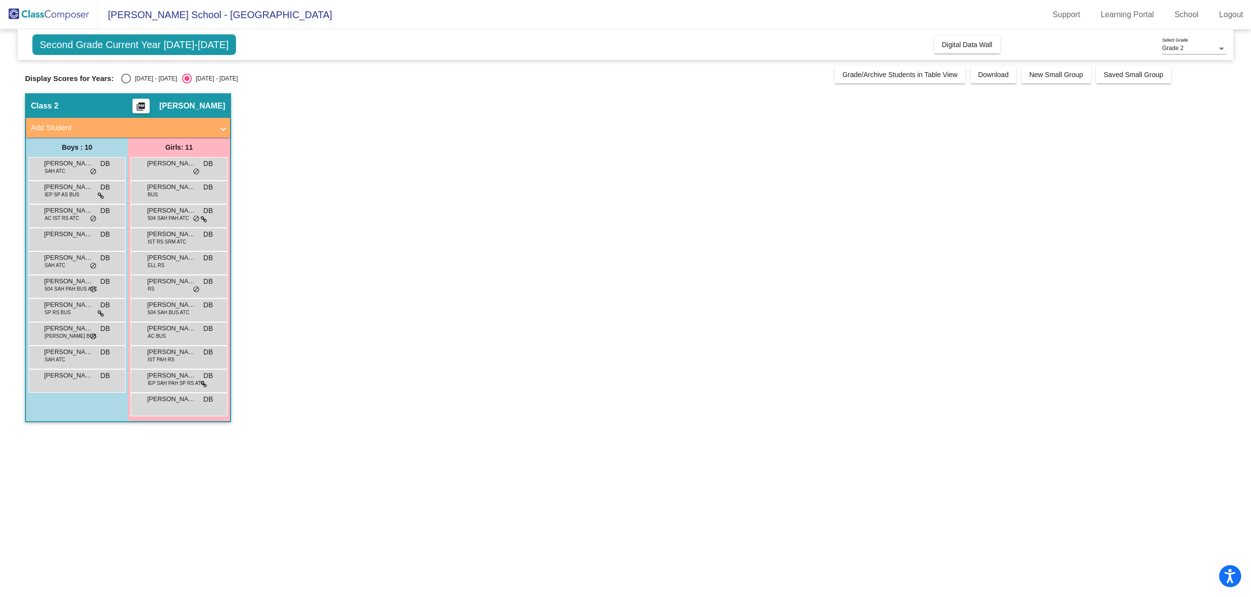
click at [175, 379] on span "IEP SAH PAH SP RS ATC" at bounding box center [176, 382] width 57 height 7
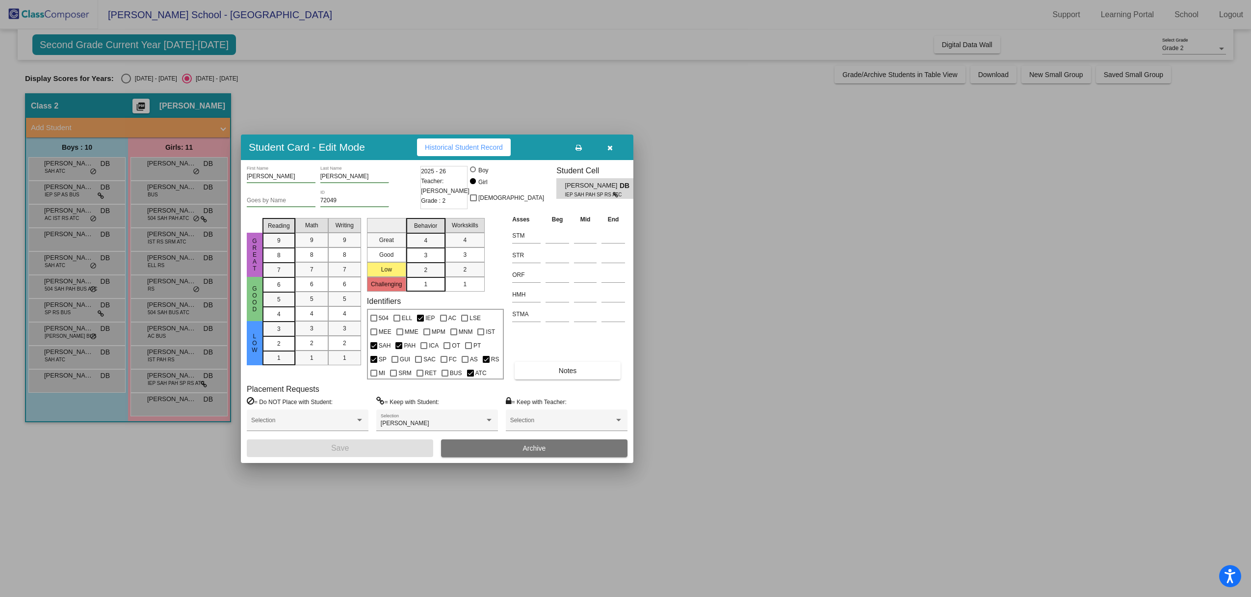
click at [446, 145] on span "Historical Student Record" at bounding box center [464, 147] width 78 height 8
click at [168, 404] on div at bounding box center [625, 298] width 1251 height 597
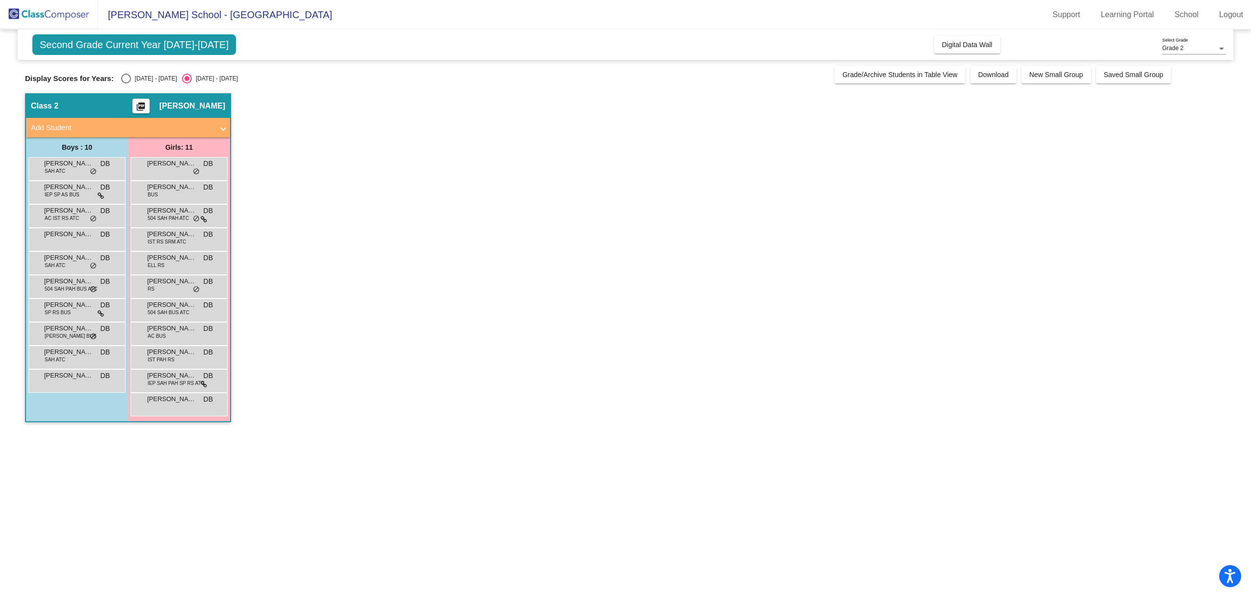
click at [168, 404] on div "Tessa Antidormi DB lock do_not_disturb_alt" at bounding box center [179, 403] width 94 height 20
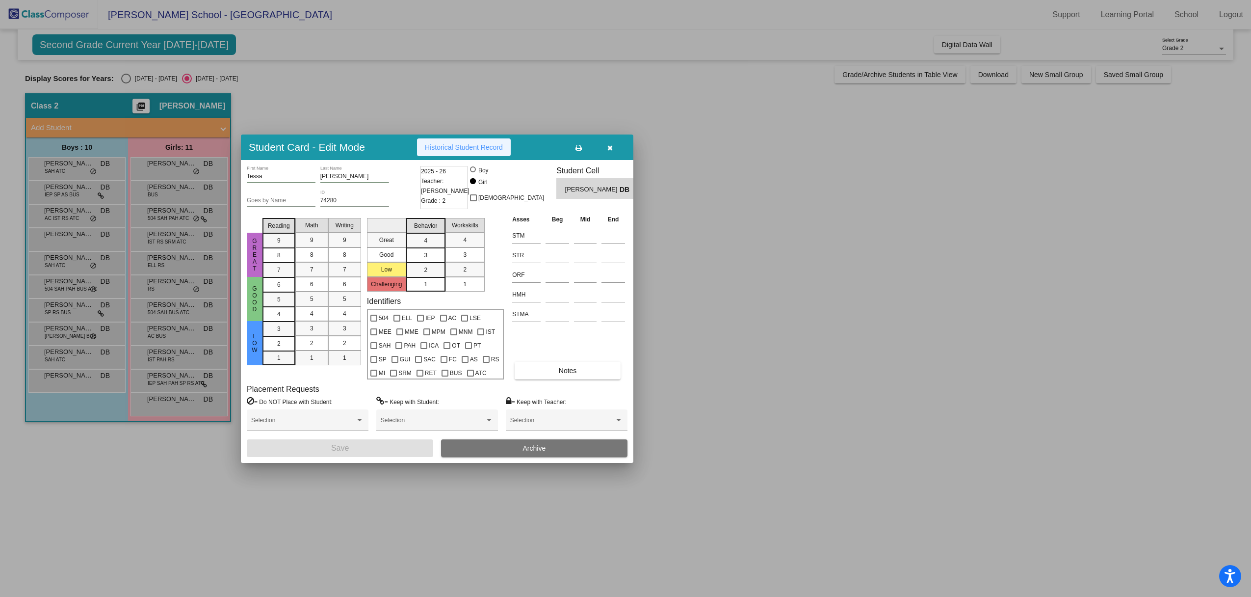
click at [458, 145] on span "Historical Student Record" at bounding box center [464, 147] width 78 height 8
click at [80, 168] on div at bounding box center [625, 298] width 1251 height 597
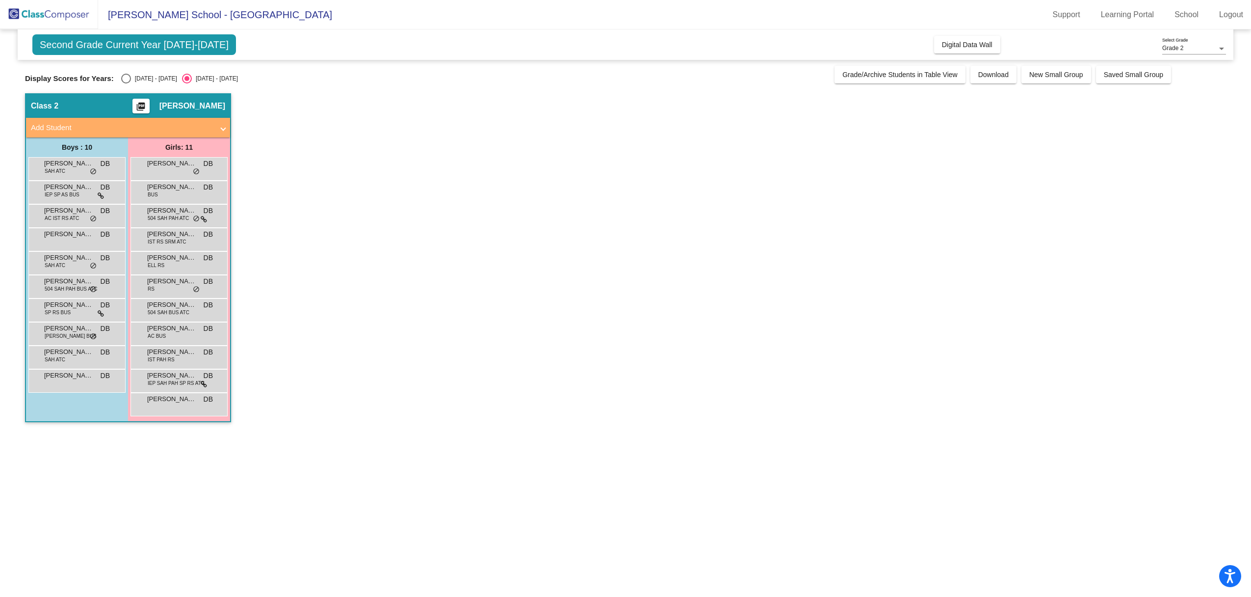
click at [80, 168] on div "Arius Qyrasi SAH ATC DB lock do_not_disturb_alt" at bounding box center [76, 168] width 94 height 20
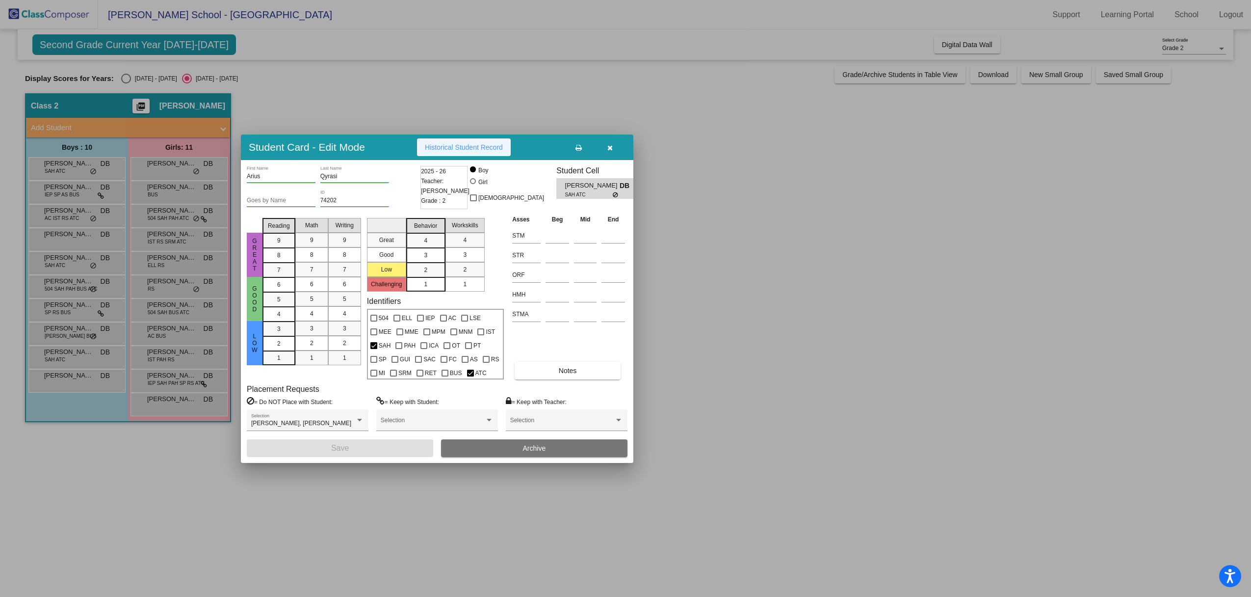
click at [451, 154] on button "Historical Student Record" at bounding box center [464, 147] width 94 height 18
click at [78, 192] on div at bounding box center [625, 298] width 1251 height 597
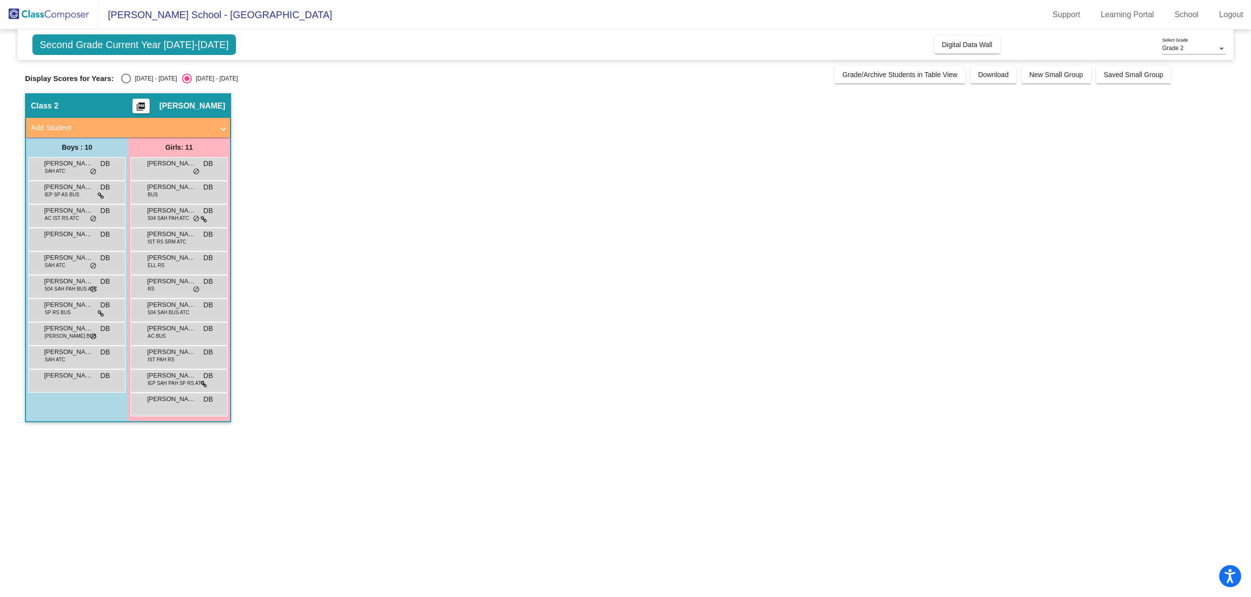
click at [78, 192] on span "IEP SP AS BUS" at bounding box center [62, 194] width 35 height 7
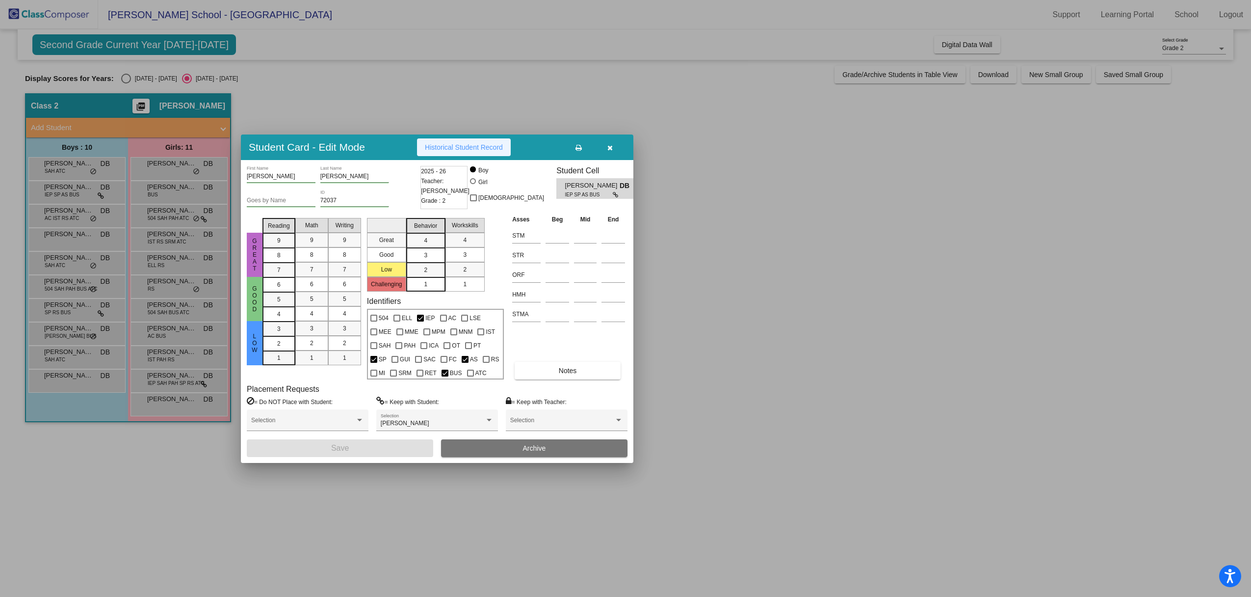
click at [452, 150] on span "Historical Student Record" at bounding box center [464, 147] width 78 height 8
click at [61, 218] on div at bounding box center [625, 298] width 1251 height 597
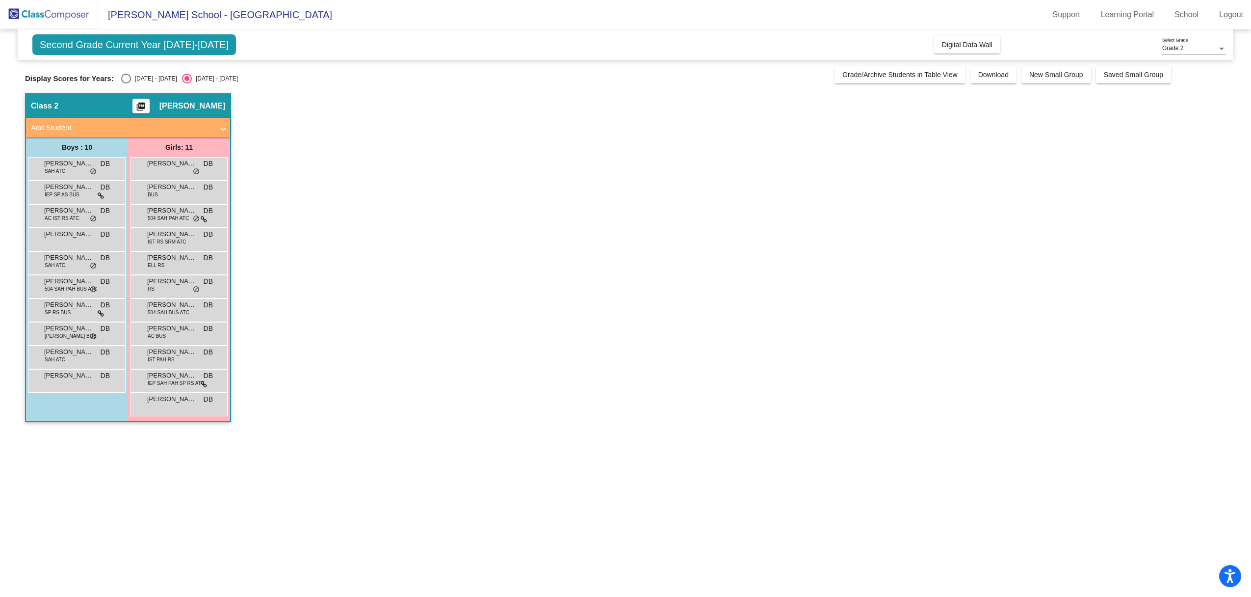
click at [61, 218] on span "AC IST RS ATC" at bounding box center [62, 217] width 34 height 7
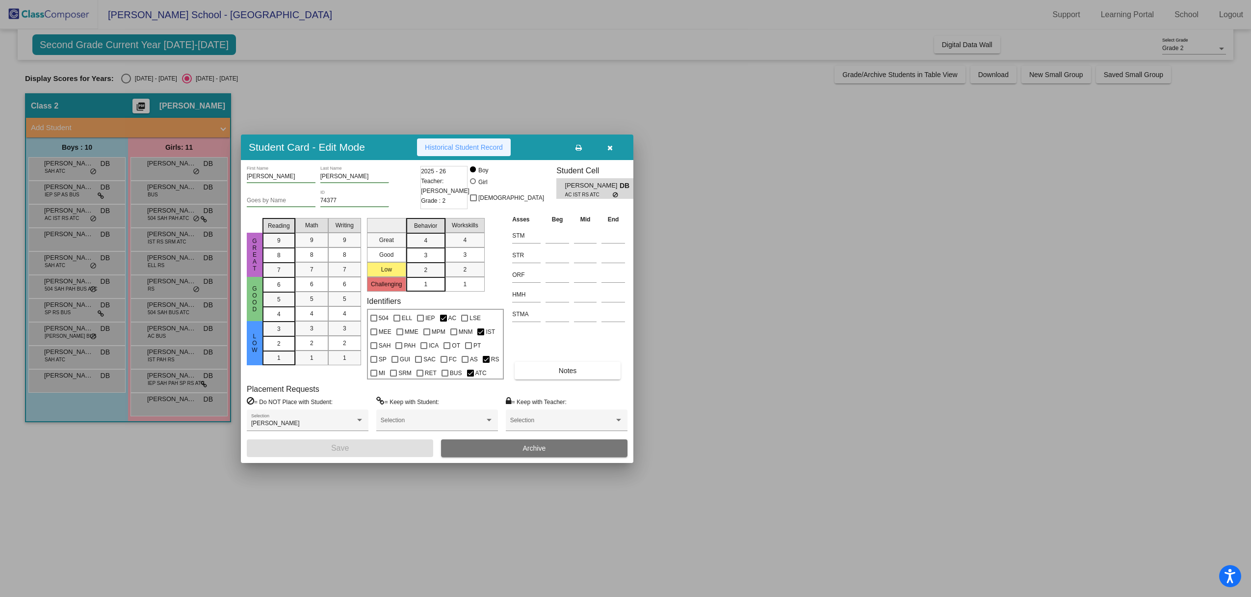
drag, startPoint x: 450, startPoint y: 148, endPoint x: 444, endPoint y: 147, distance: 5.4
click at [450, 148] on span "Historical Student Record" at bounding box center [464, 147] width 78 height 8
click at [69, 246] on div at bounding box center [625, 298] width 1251 height 597
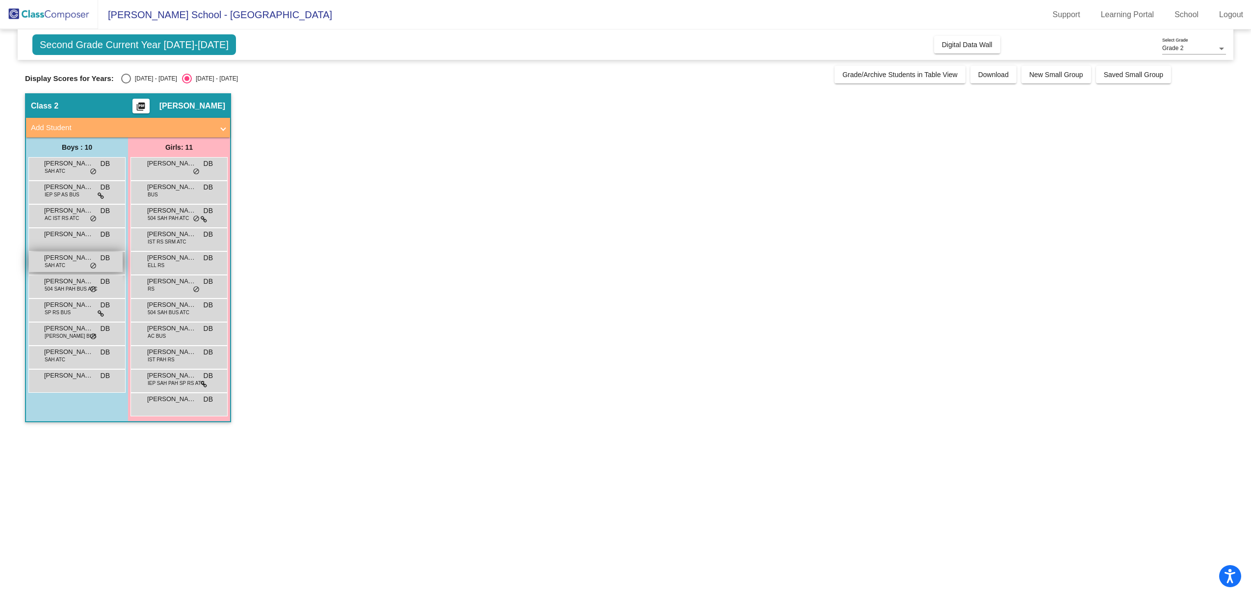
click at [69, 269] on div "John Zamakis SAH ATC DB lock do_not_disturb_alt" at bounding box center [76, 262] width 94 height 20
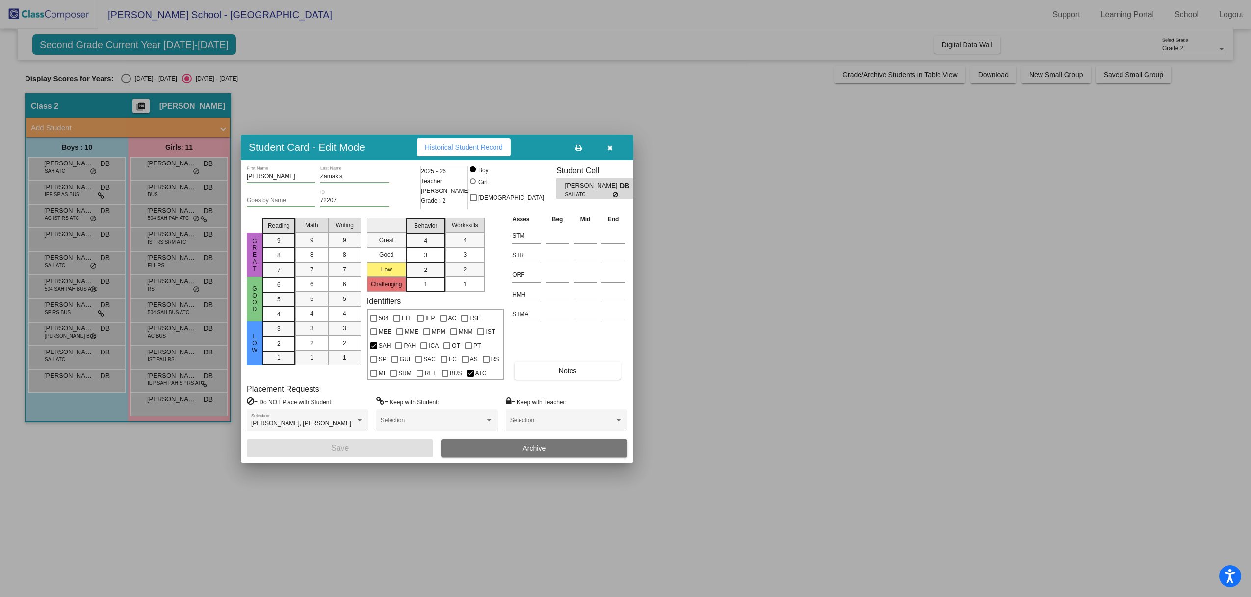
click at [64, 290] on div at bounding box center [625, 298] width 1251 height 597
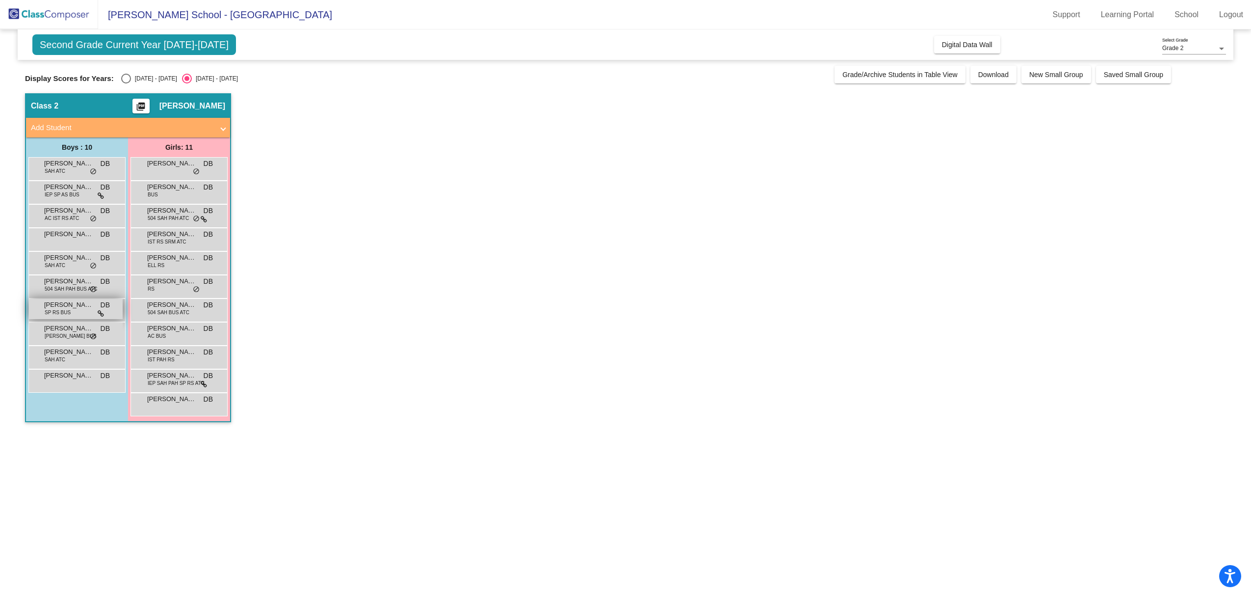
click at [61, 311] on span "SP RS BUS" at bounding box center [58, 312] width 26 height 7
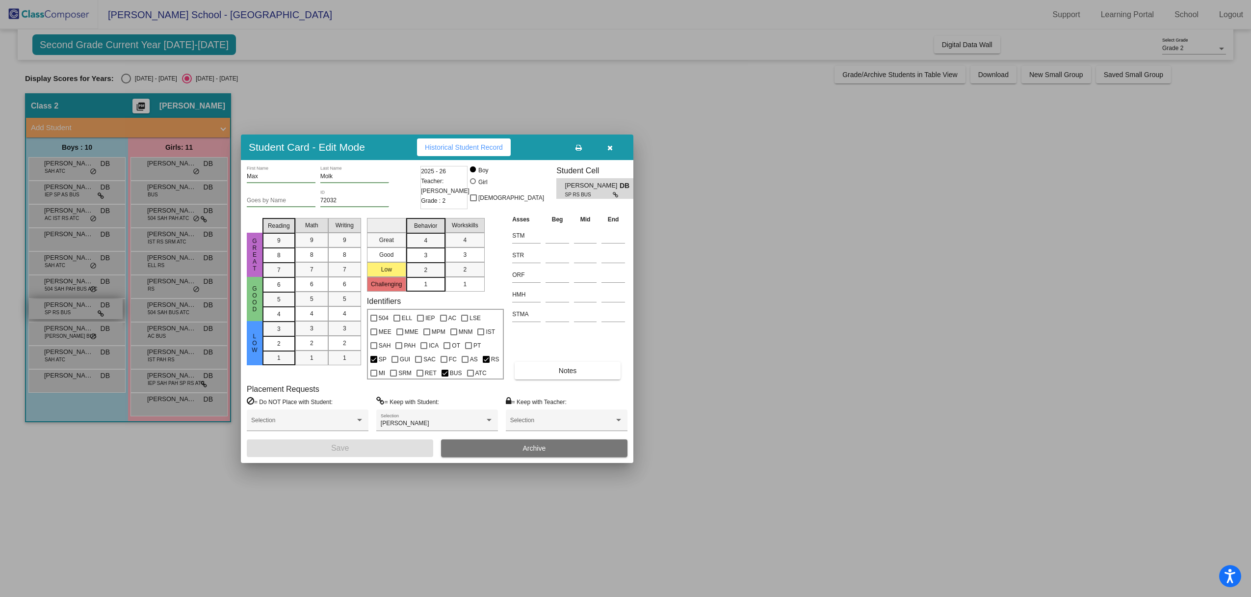
click at [61, 311] on div at bounding box center [625, 298] width 1251 height 597
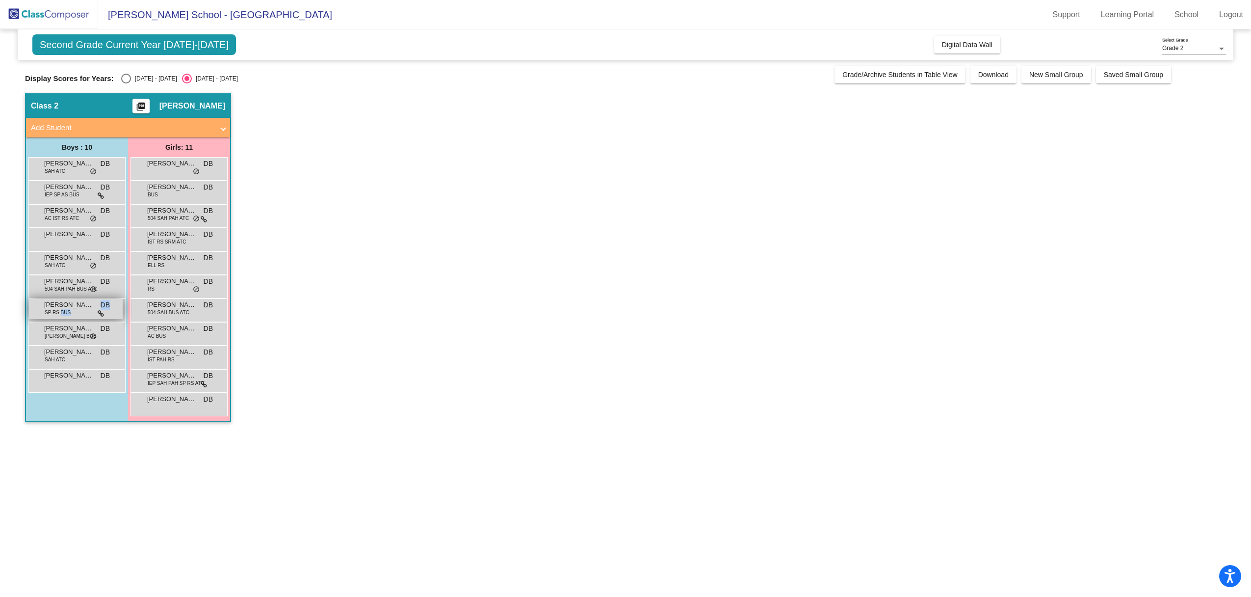
click at [61, 311] on span "SP RS BUS" at bounding box center [58, 312] width 26 height 7
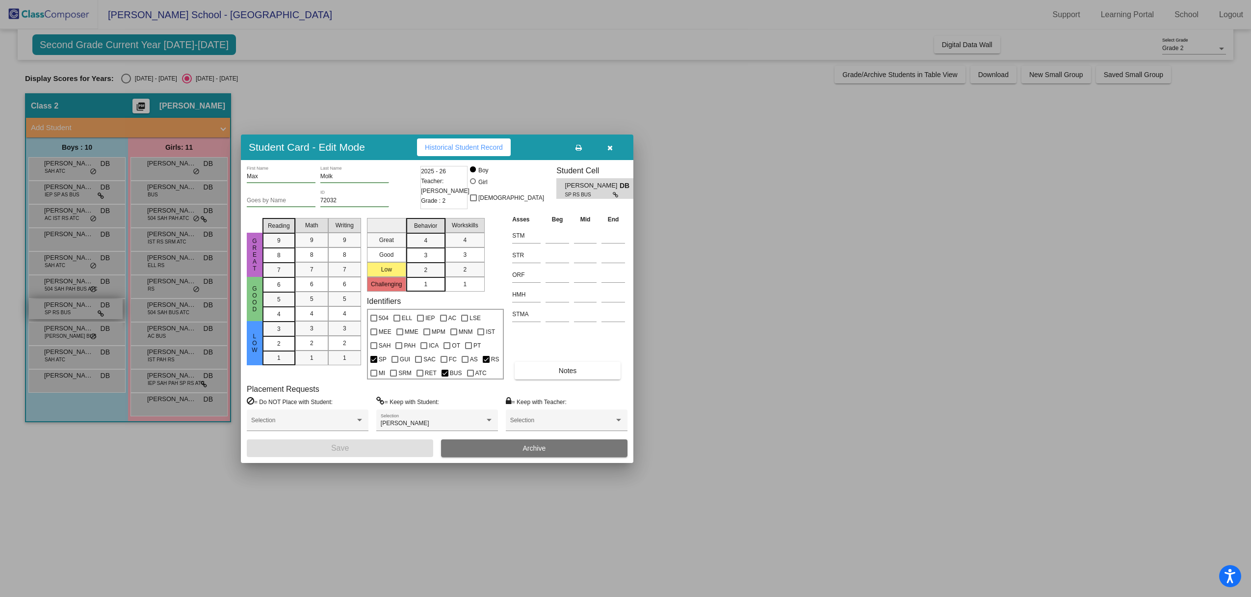
click at [61, 311] on div at bounding box center [625, 298] width 1251 height 597
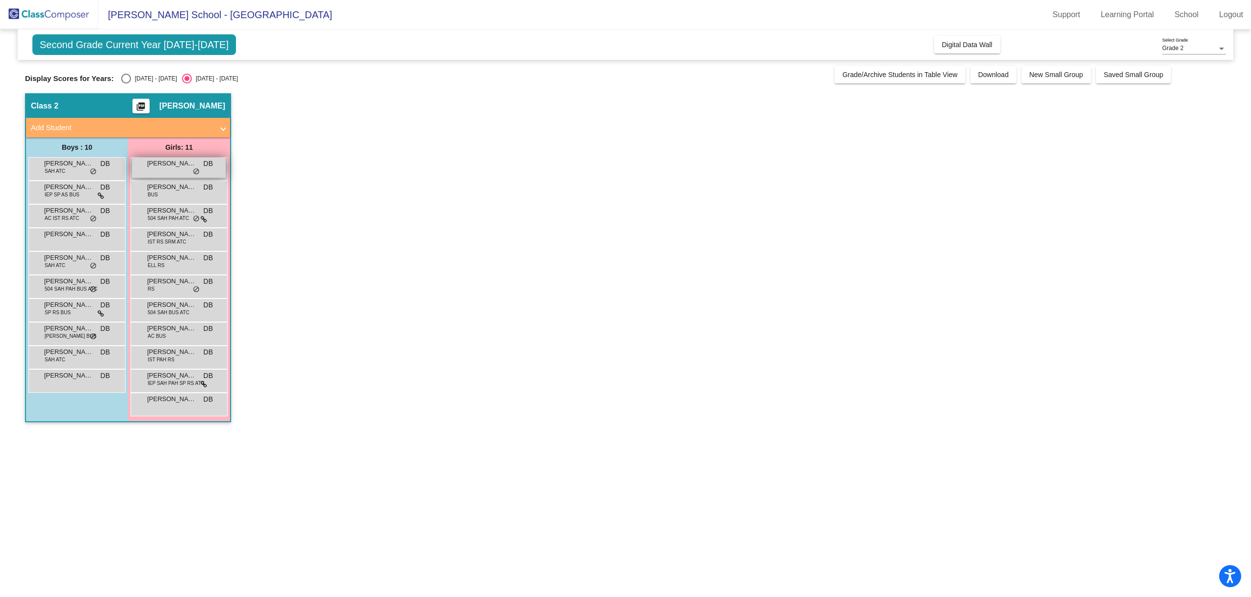
click at [177, 172] on div "Brielle Kachinski DB lock do_not_disturb_alt" at bounding box center [179, 168] width 94 height 20
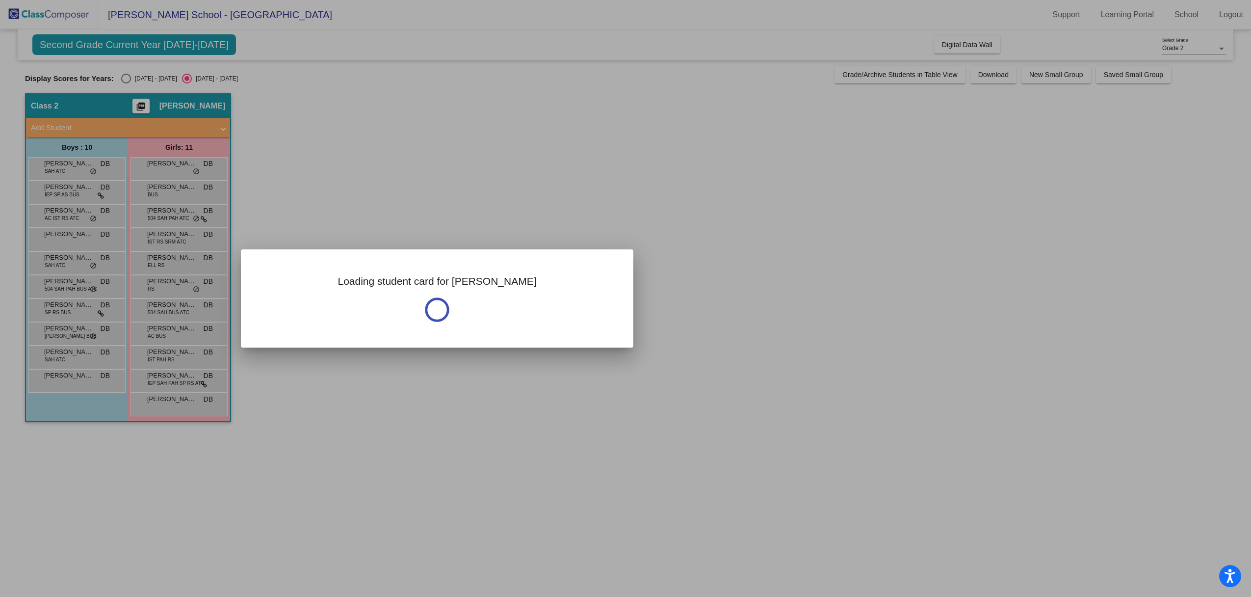
click at [177, 172] on div at bounding box center [625, 298] width 1251 height 597
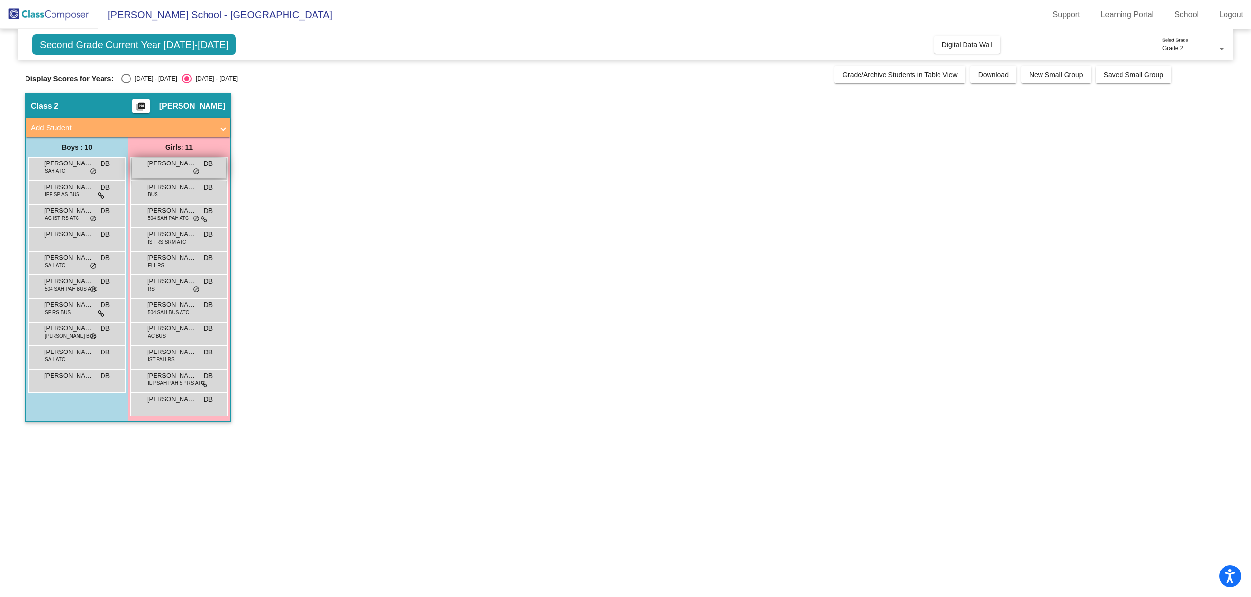
click at [177, 172] on div "Brielle Kachinski DB lock do_not_disturb_alt" at bounding box center [179, 168] width 94 height 20
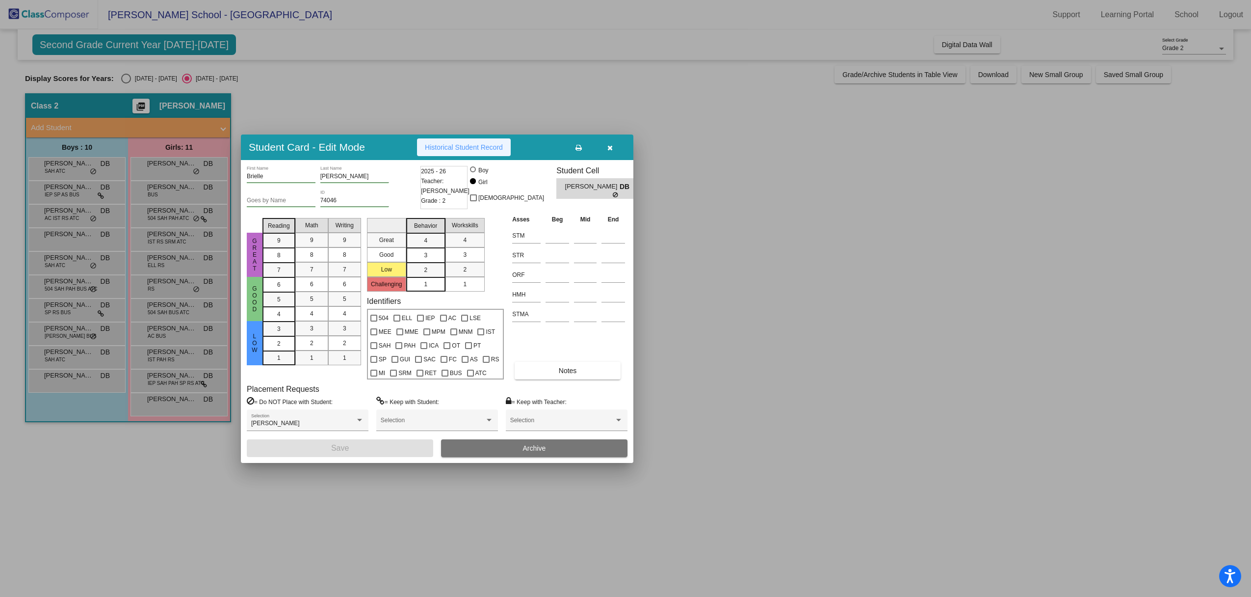
click at [461, 151] on span "Historical Student Record" at bounding box center [464, 147] width 78 height 8
